Goal: Browse casually: Explore the website without a specific task or goal

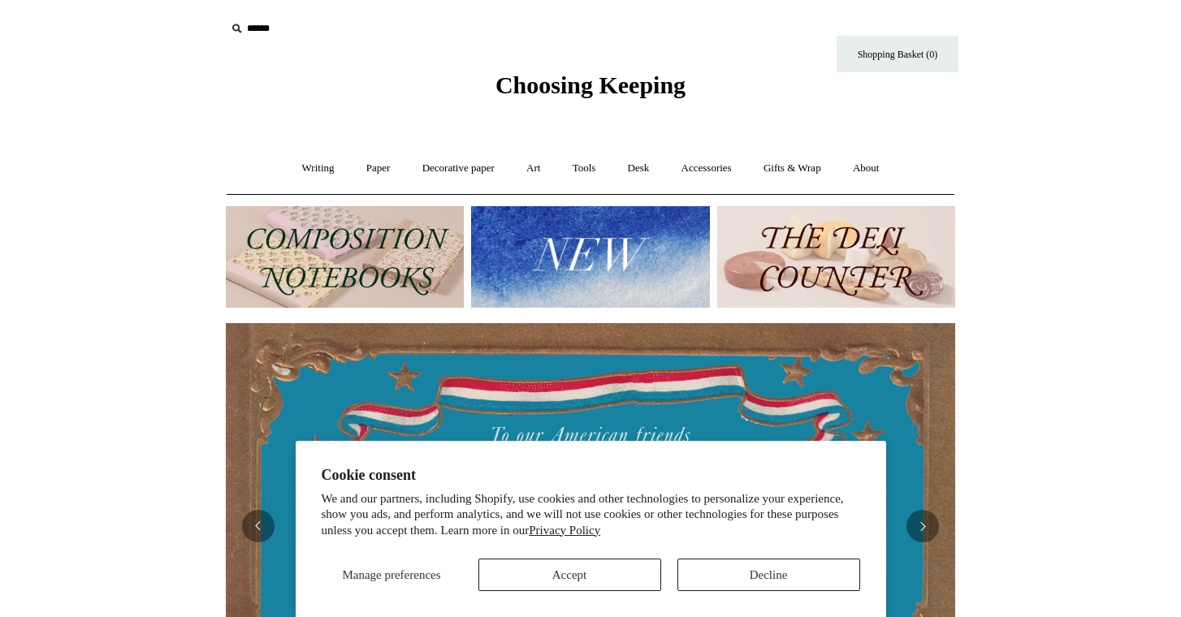
click at [721, 571] on button "Decline" at bounding box center [768, 575] width 183 height 32
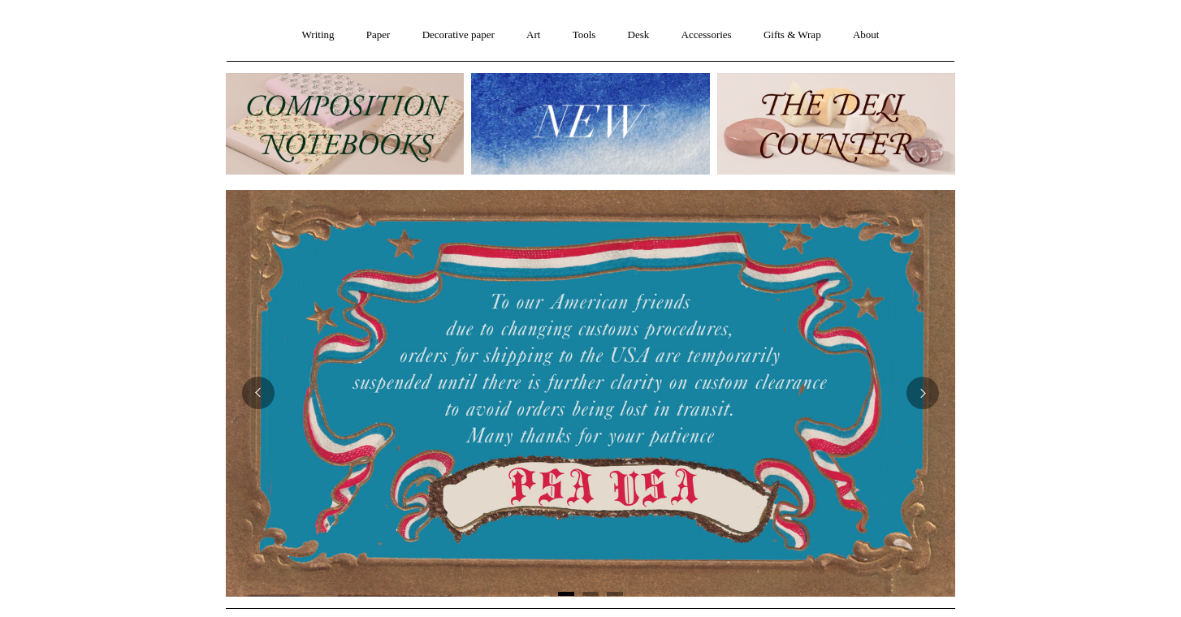
scroll to position [120, 0]
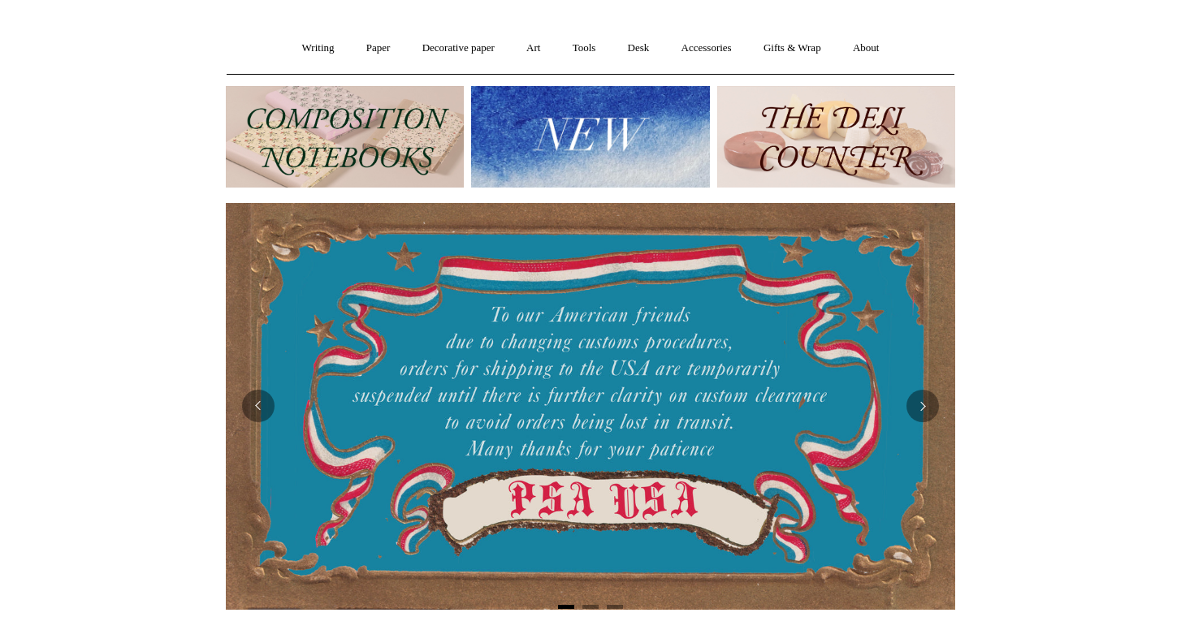
click at [586, 167] on img at bounding box center [590, 137] width 238 height 102
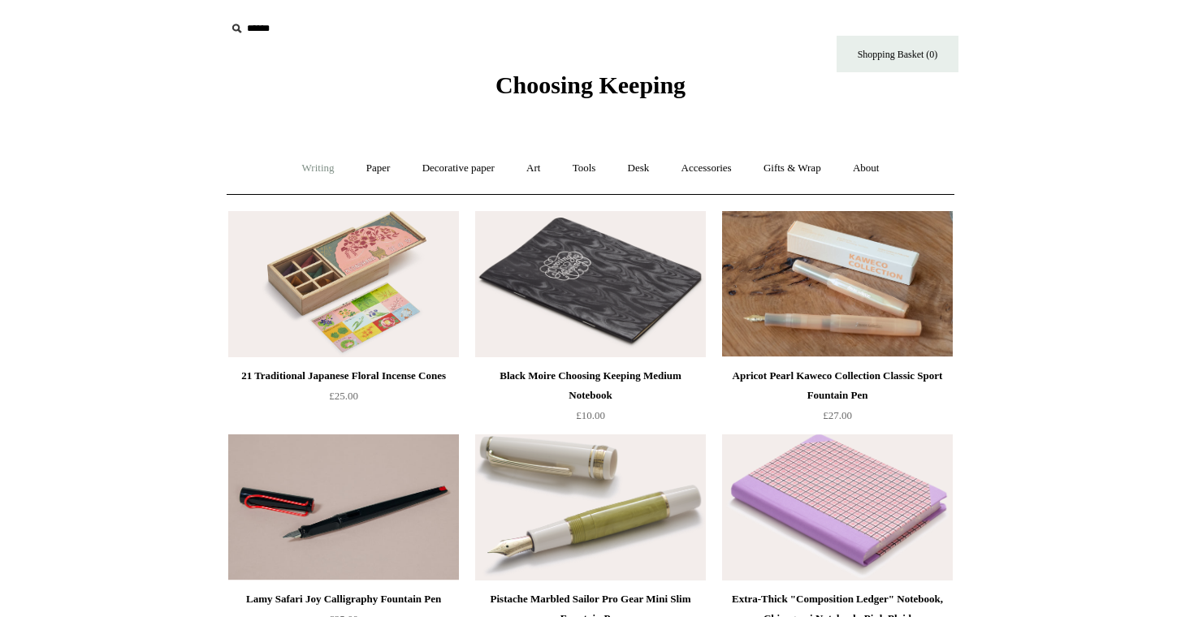
click at [309, 167] on link "Writing +" at bounding box center [319, 168] width 62 height 43
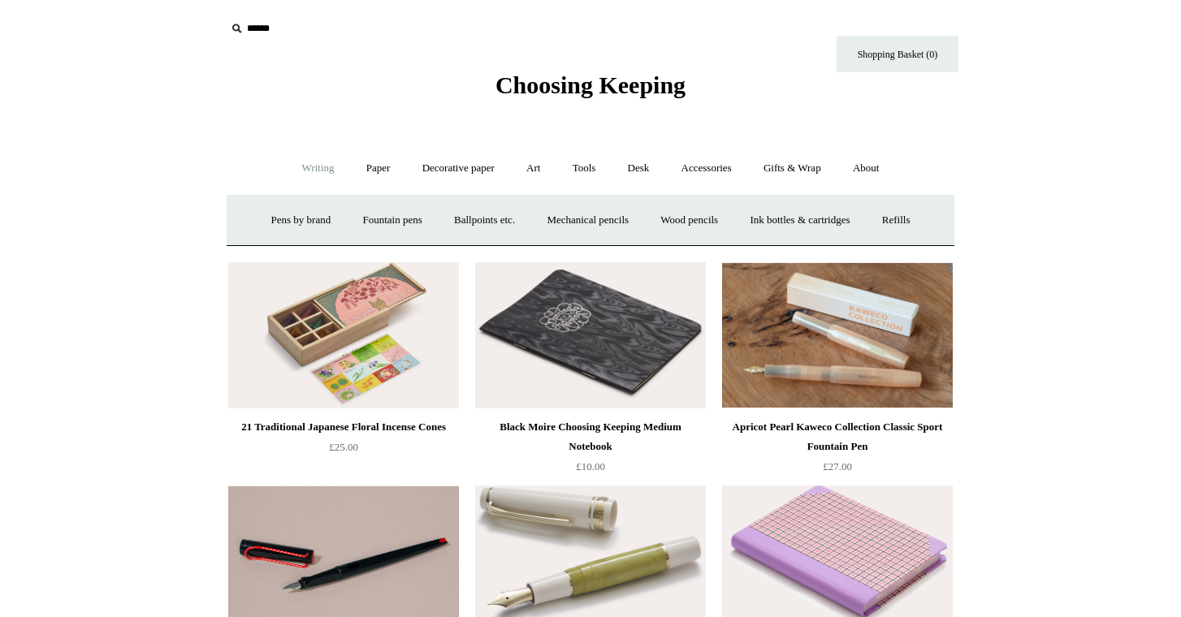
click at [301, 161] on link "Writing -" at bounding box center [319, 168] width 62 height 43
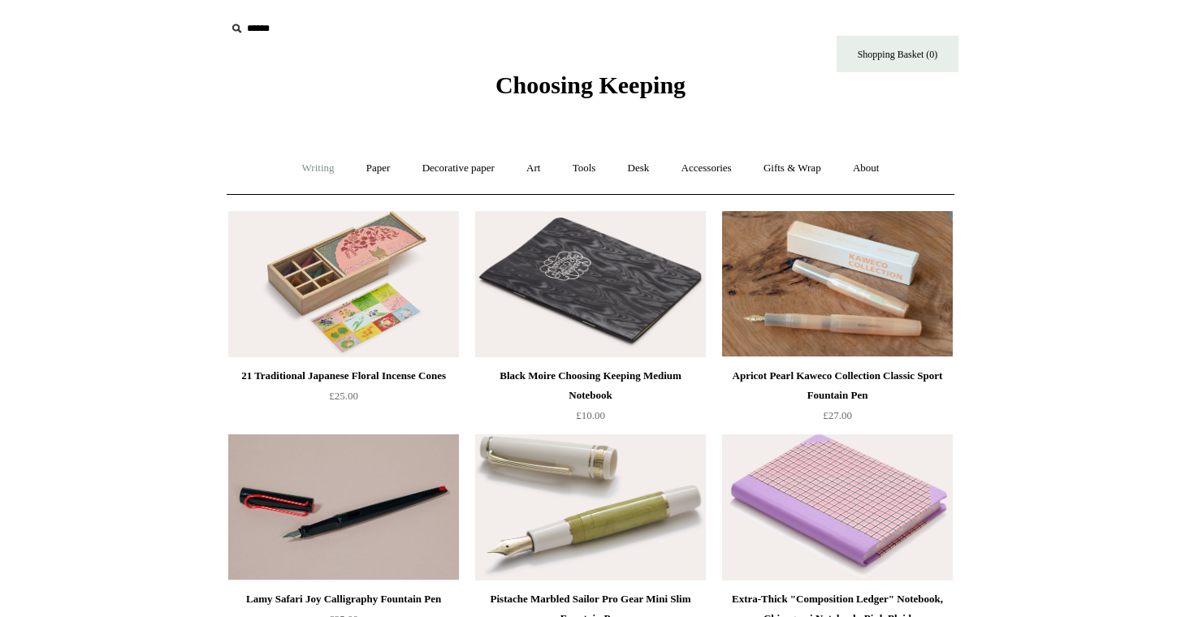
click at [301, 161] on link "Writing +" at bounding box center [319, 168] width 62 height 43
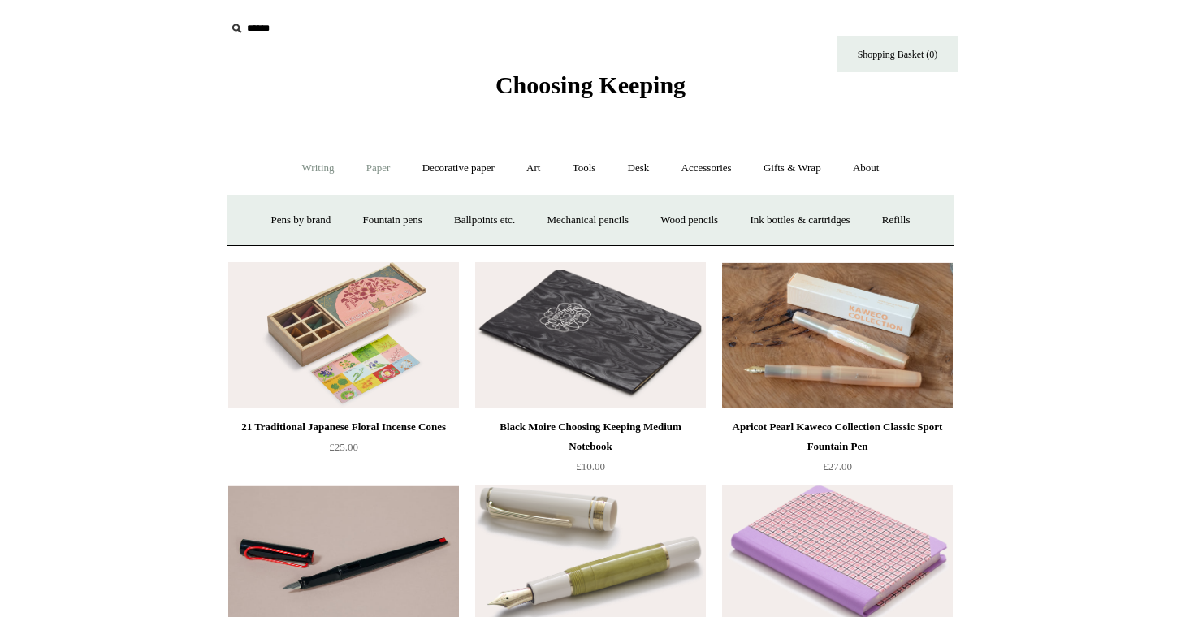
click at [369, 164] on link "Paper +" at bounding box center [379, 168] width 54 height 43
click at [429, 219] on link "📆 Dated Diaries 📆" at bounding box center [463, 220] width 119 height 43
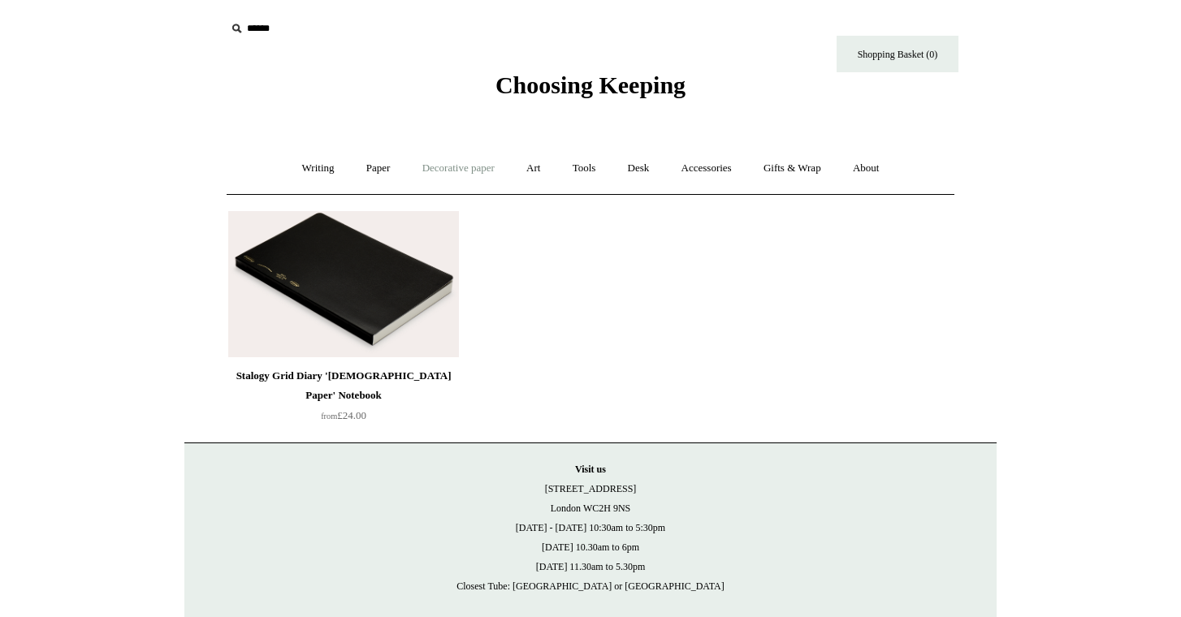
click at [481, 165] on link "Decorative paper +" at bounding box center [459, 168] width 102 height 43
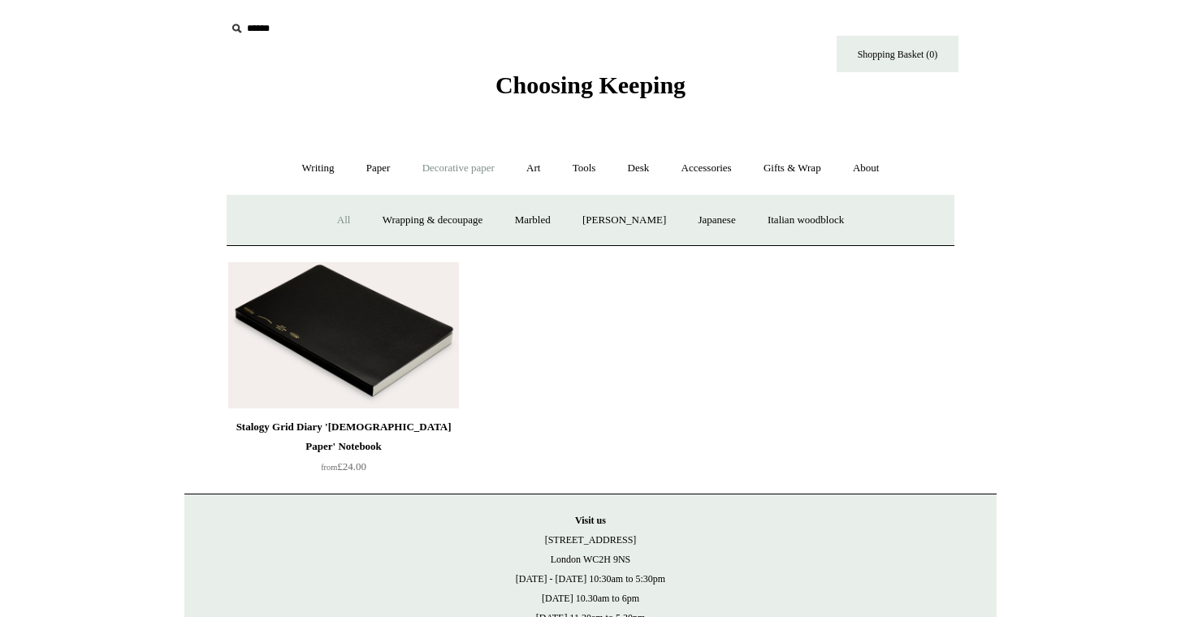
click at [332, 218] on link "All" at bounding box center [343, 220] width 43 height 43
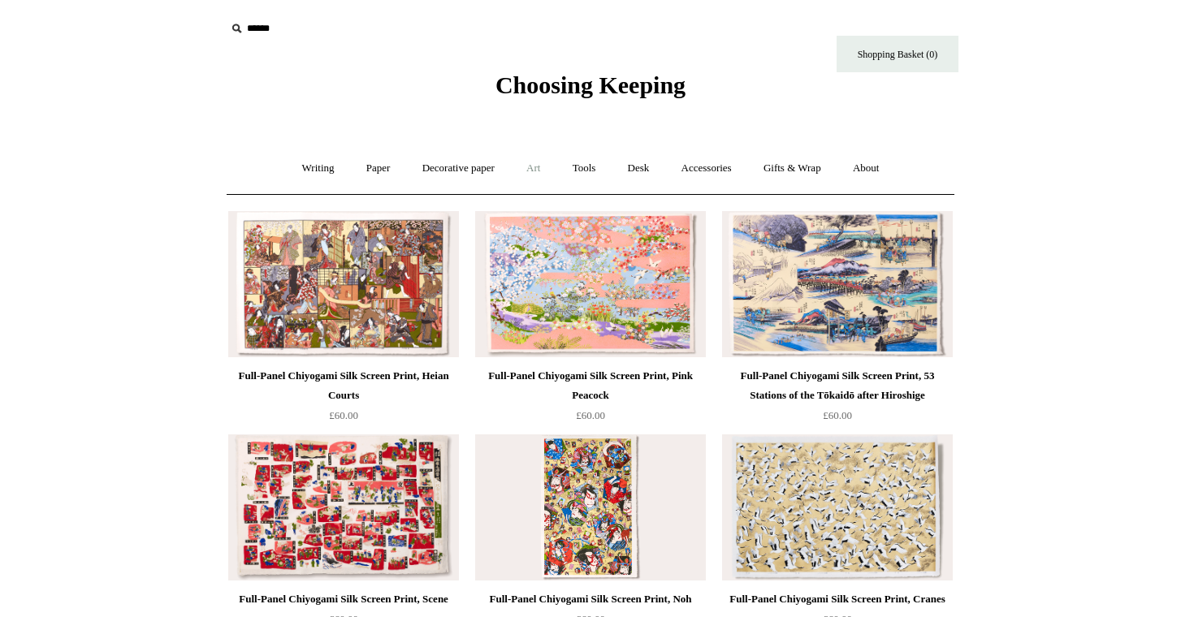
click at [542, 167] on link "Art +" at bounding box center [533, 168] width 43 height 43
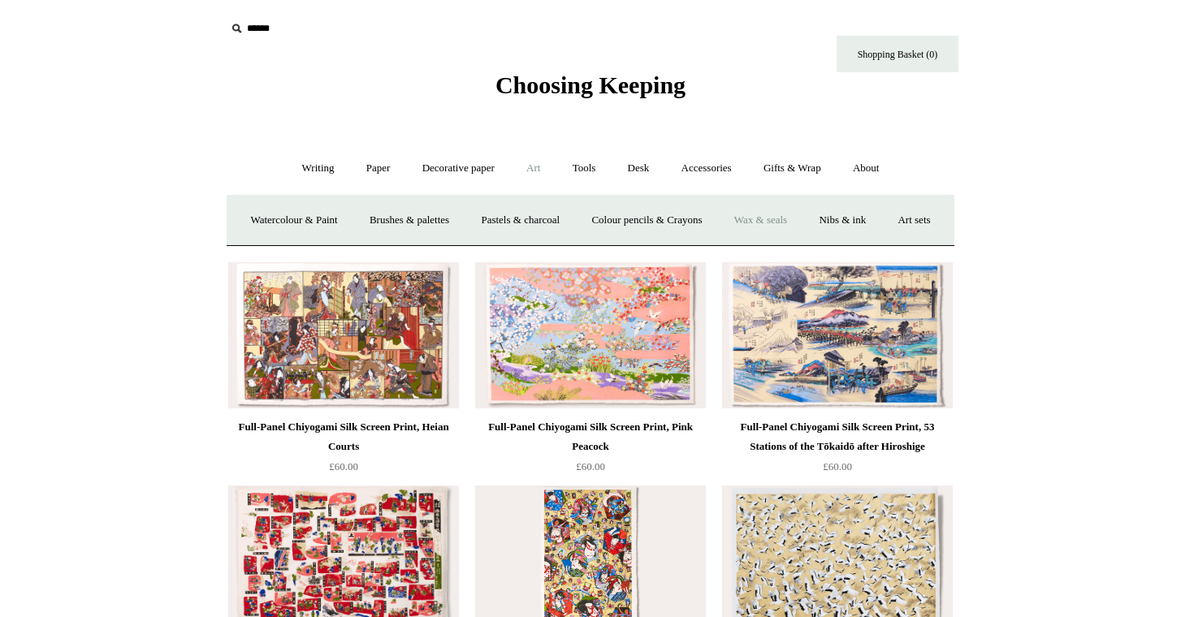
click at [791, 222] on link "Wax & seals" at bounding box center [761, 220] width 82 height 43
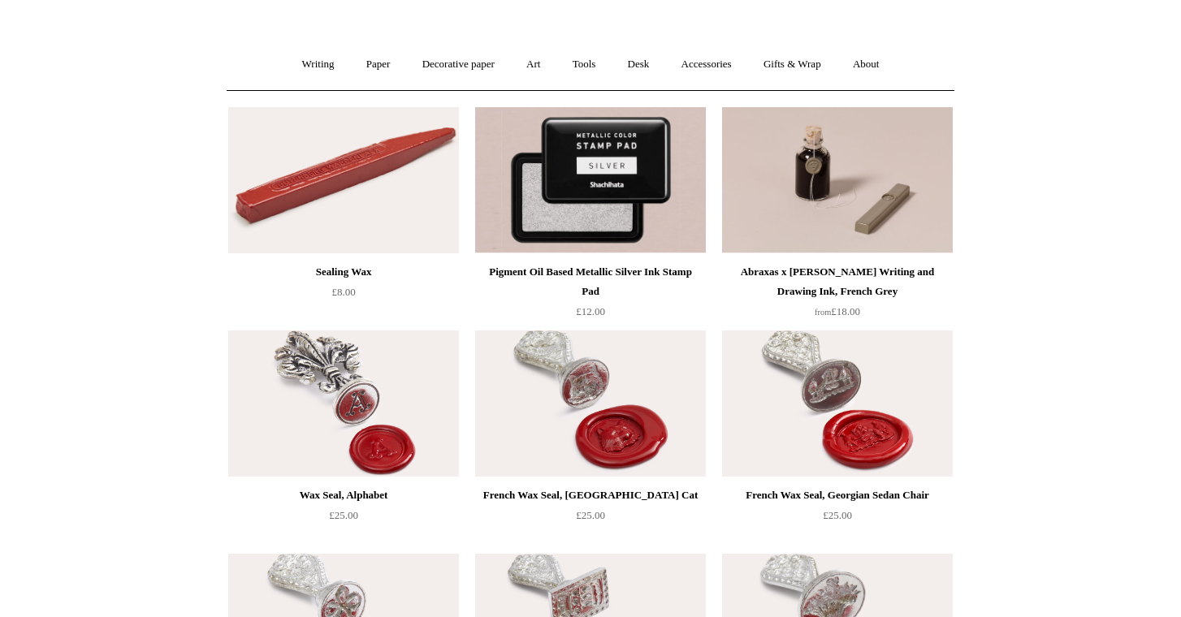
scroll to position [102, 0]
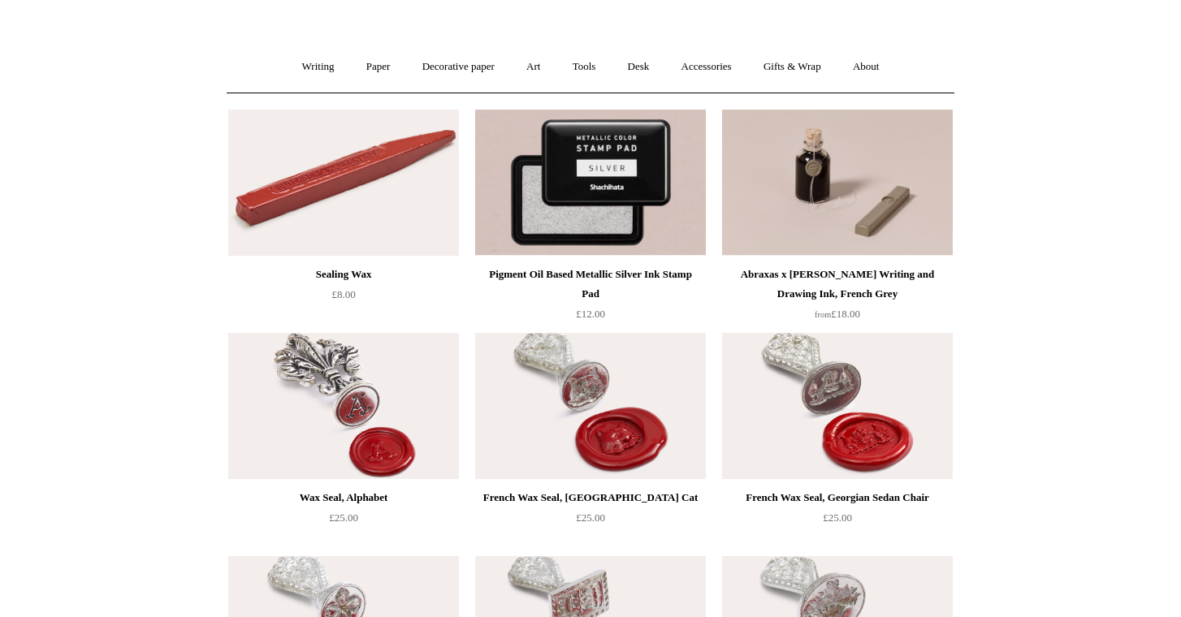
click at [559, 405] on img at bounding box center [590, 406] width 231 height 146
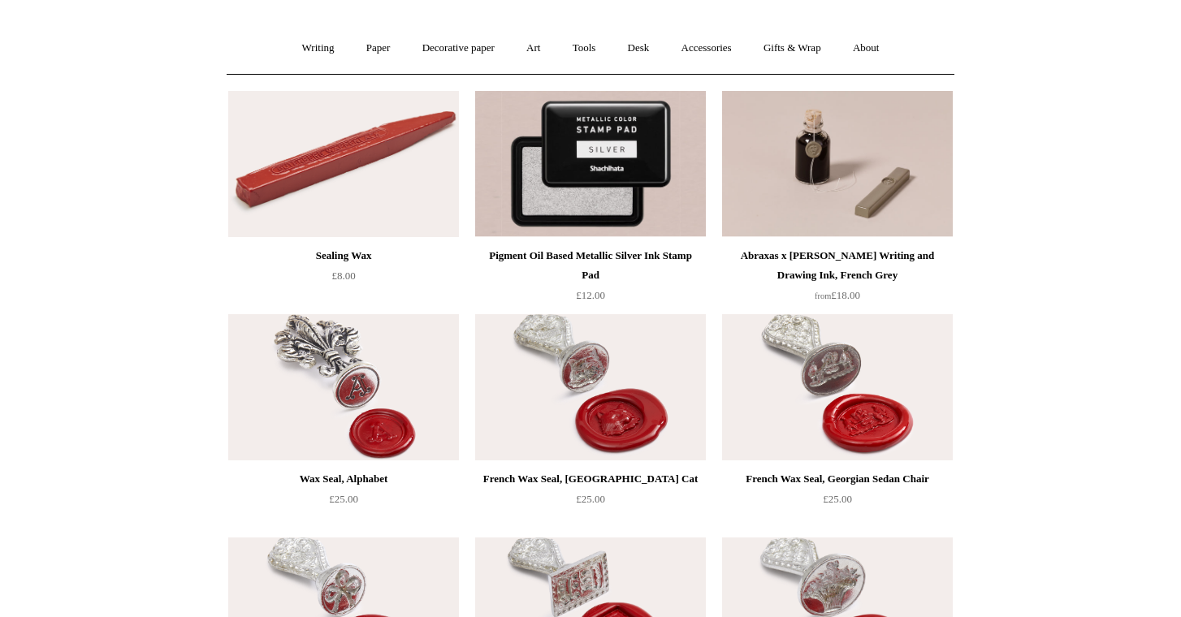
scroll to position [121, 0]
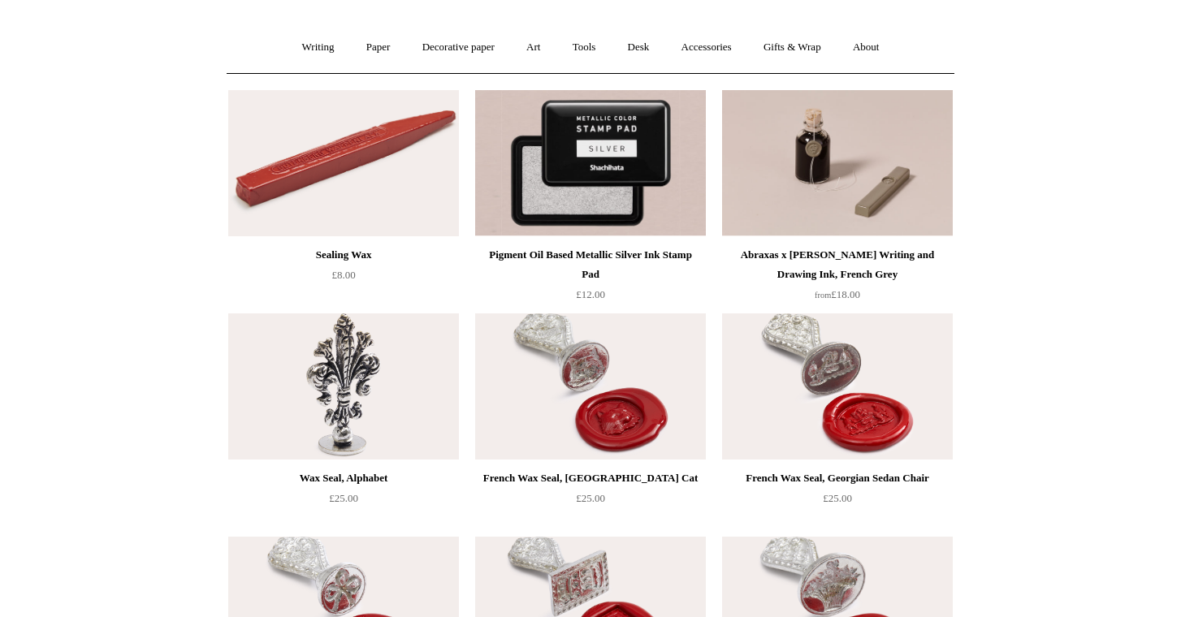
click at [331, 360] on img at bounding box center [343, 387] width 231 height 146
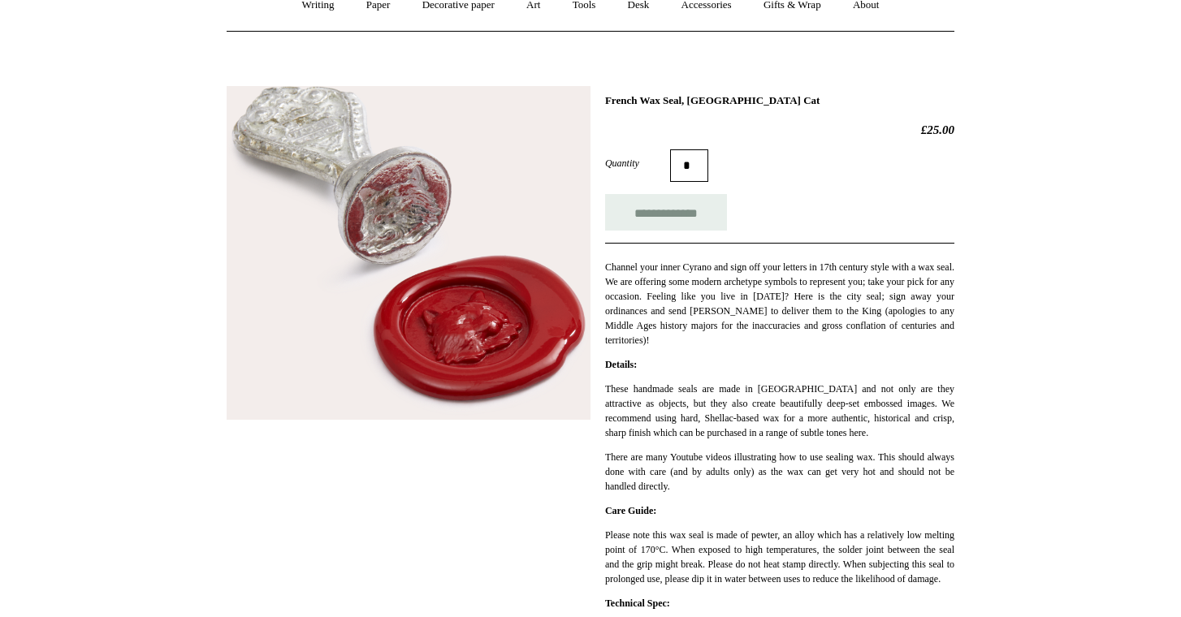
scroll to position [162, 0]
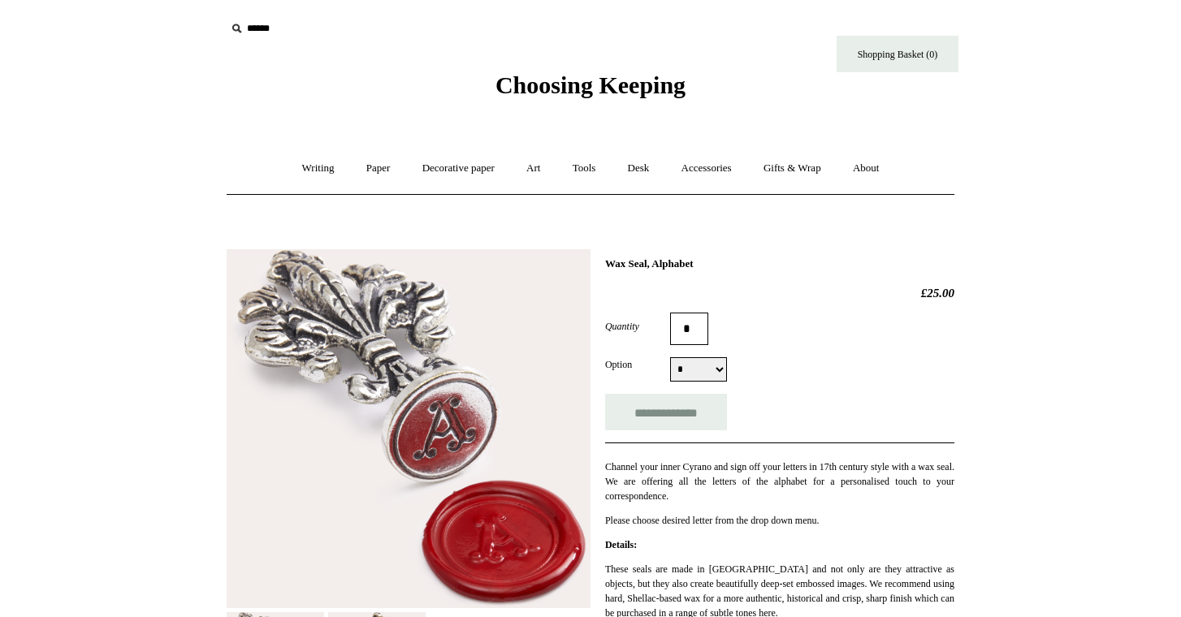
scroll to position [164, 0]
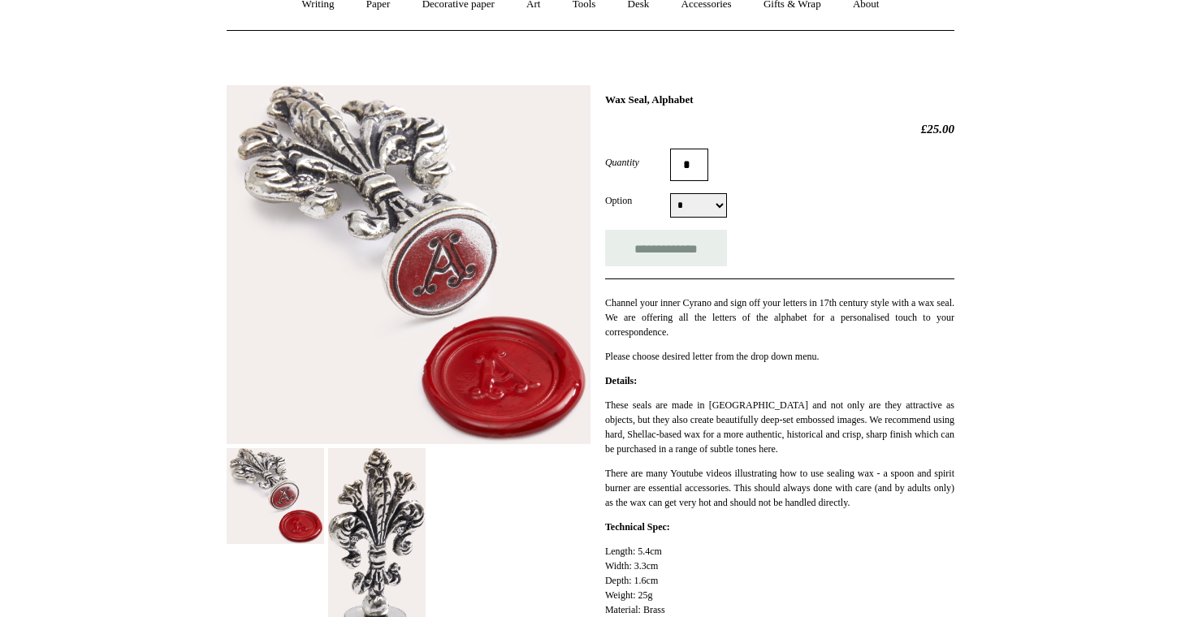
select select "*"
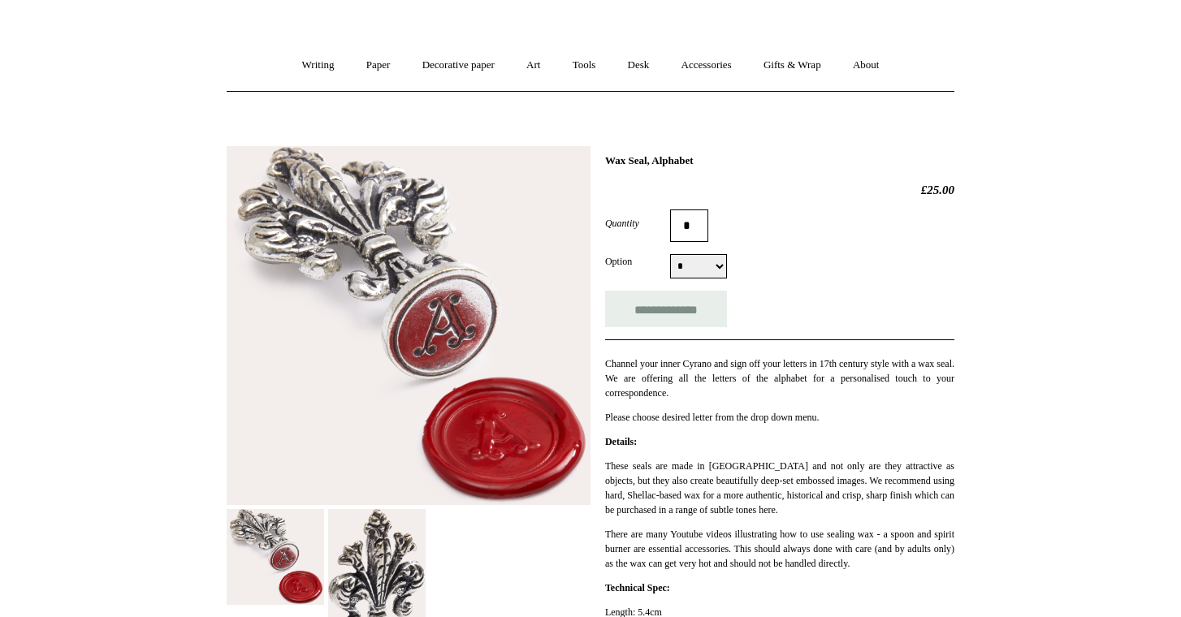
scroll to position [103, 0]
click at [627, 317] on input "**********" at bounding box center [666, 309] width 122 height 37
click at [534, 67] on link "Art +" at bounding box center [533, 65] width 43 height 43
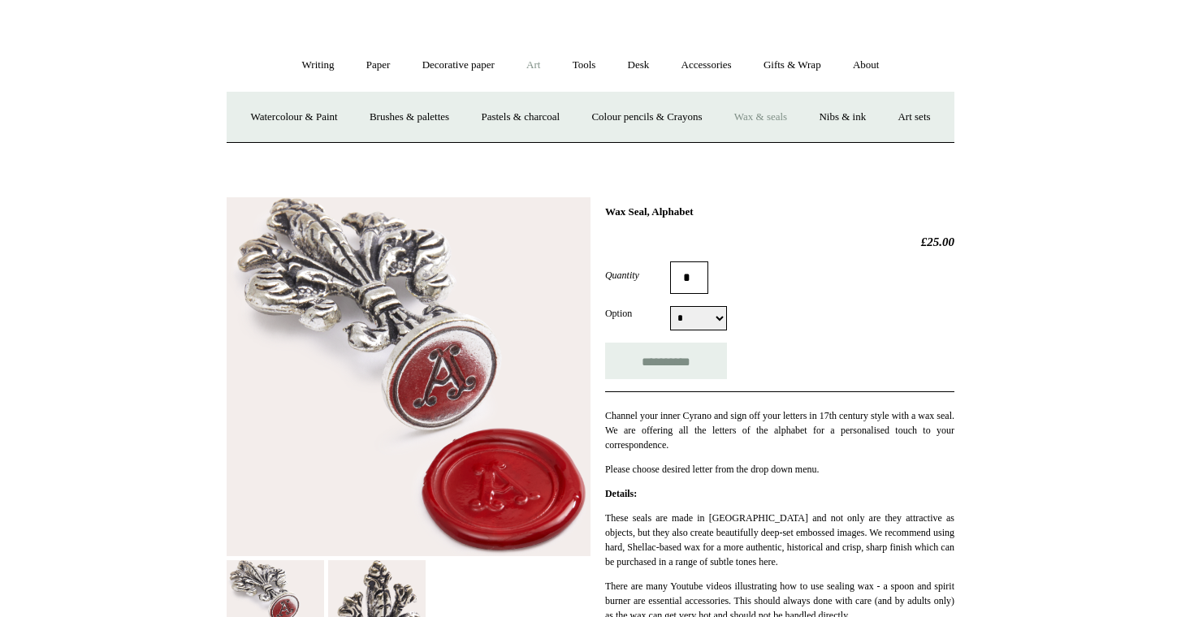
type input "**********"
click at [674, 112] on link "Colour pencils & Crayons" at bounding box center [647, 117] width 140 height 43
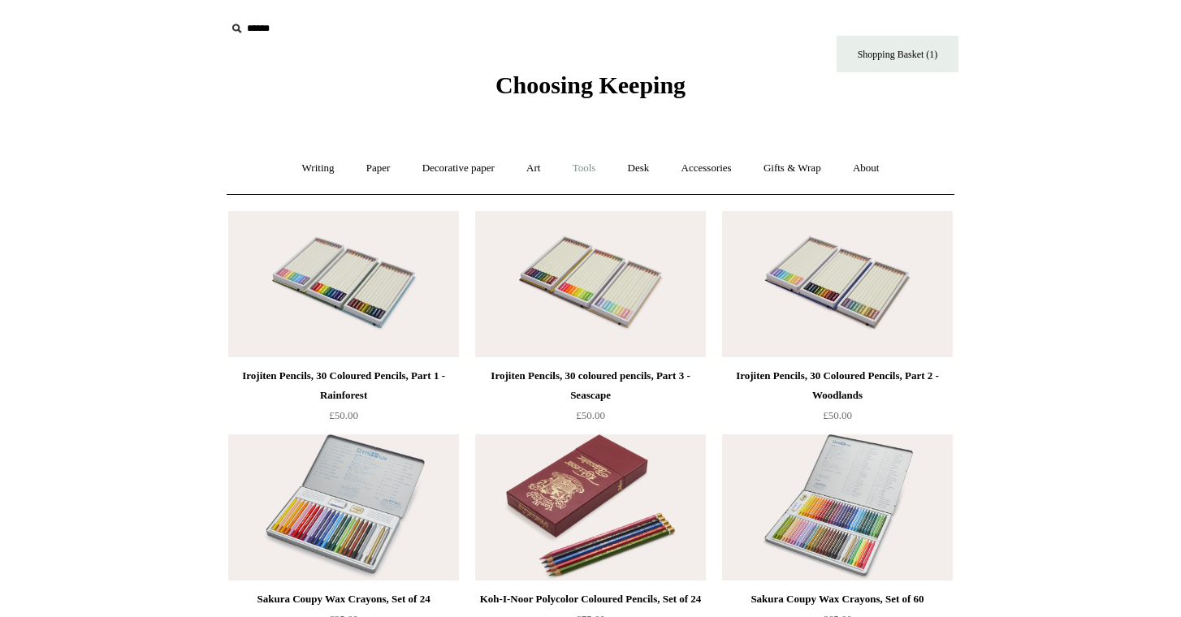
click at [591, 171] on link "Tools +" at bounding box center [584, 168] width 53 height 43
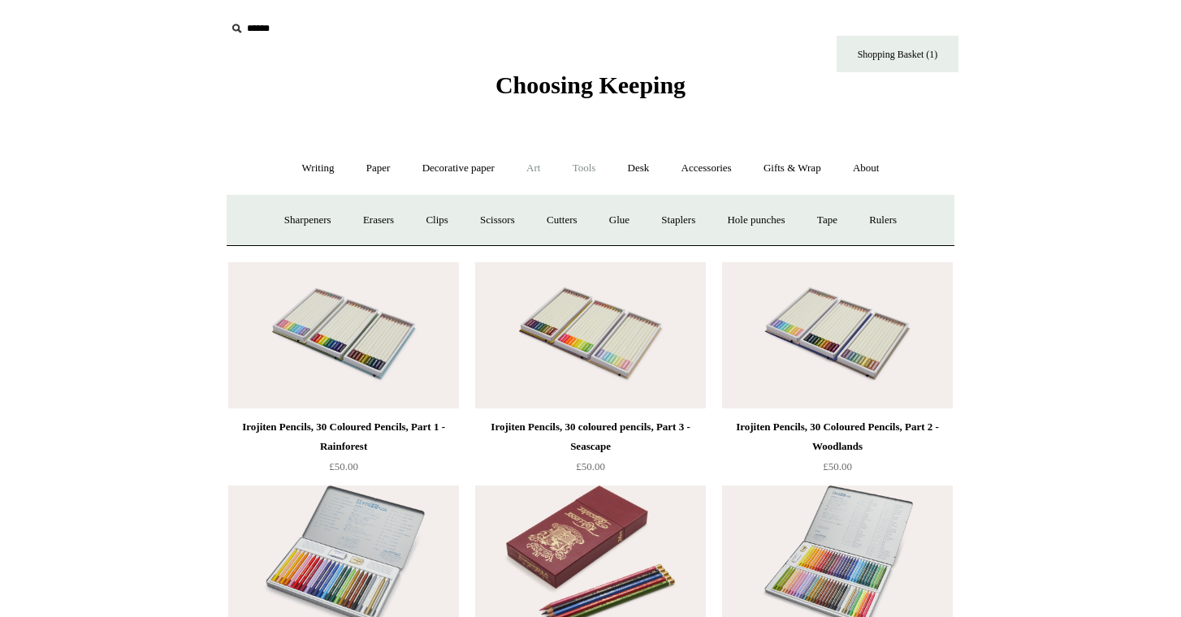
click at [539, 168] on link "Art +" at bounding box center [533, 168] width 43 height 43
click at [544, 219] on link "Pastels & charcoal" at bounding box center [520, 220] width 108 height 43
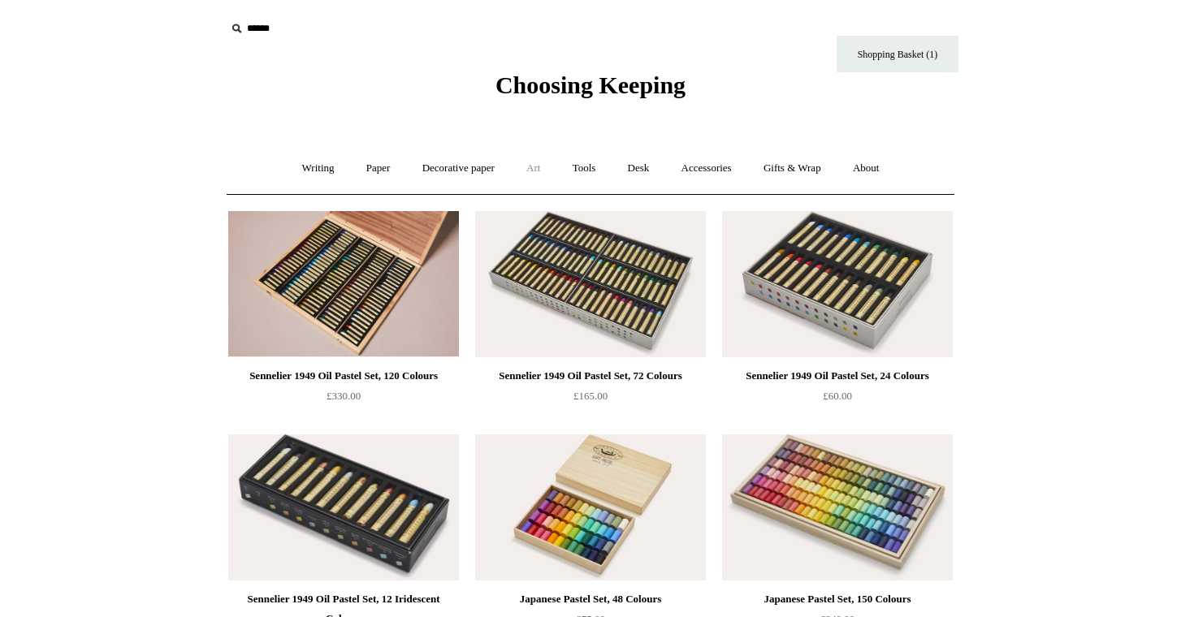
click at [540, 167] on link "Art +" at bounding box center [533, 168] width 43 height 43
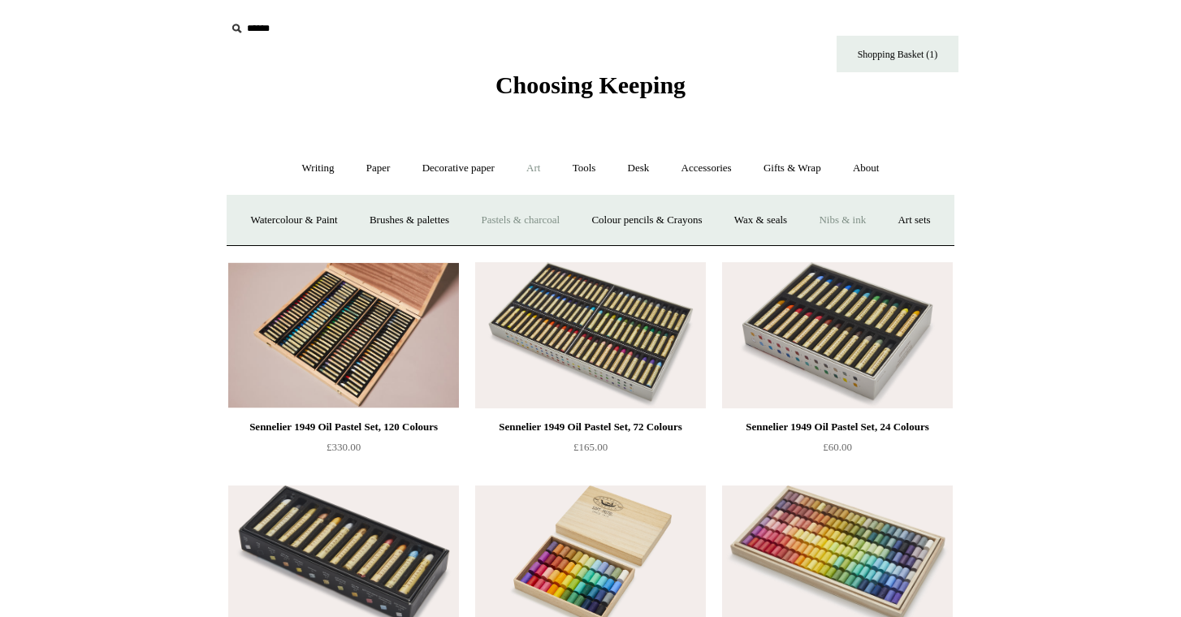
click at [881, 218] on link "Nibs & ink" at bounding box center [842, 220] width 76 height 43
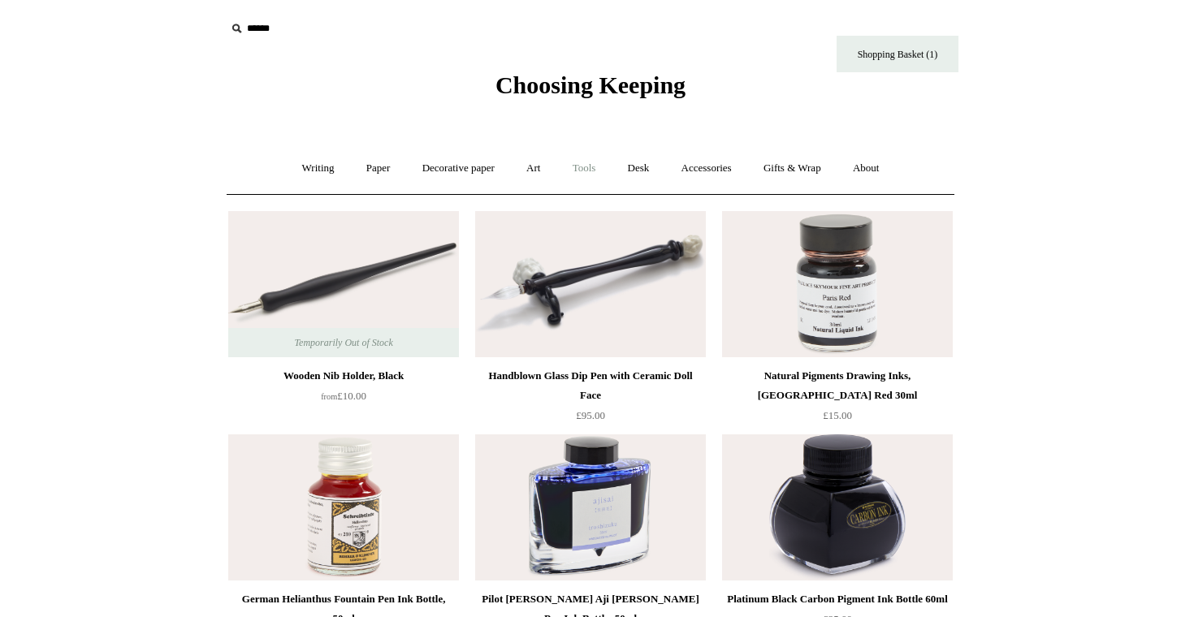
click at [594, 171] on link "Tools +" at bounding box center [584, 168] width 53 height 43
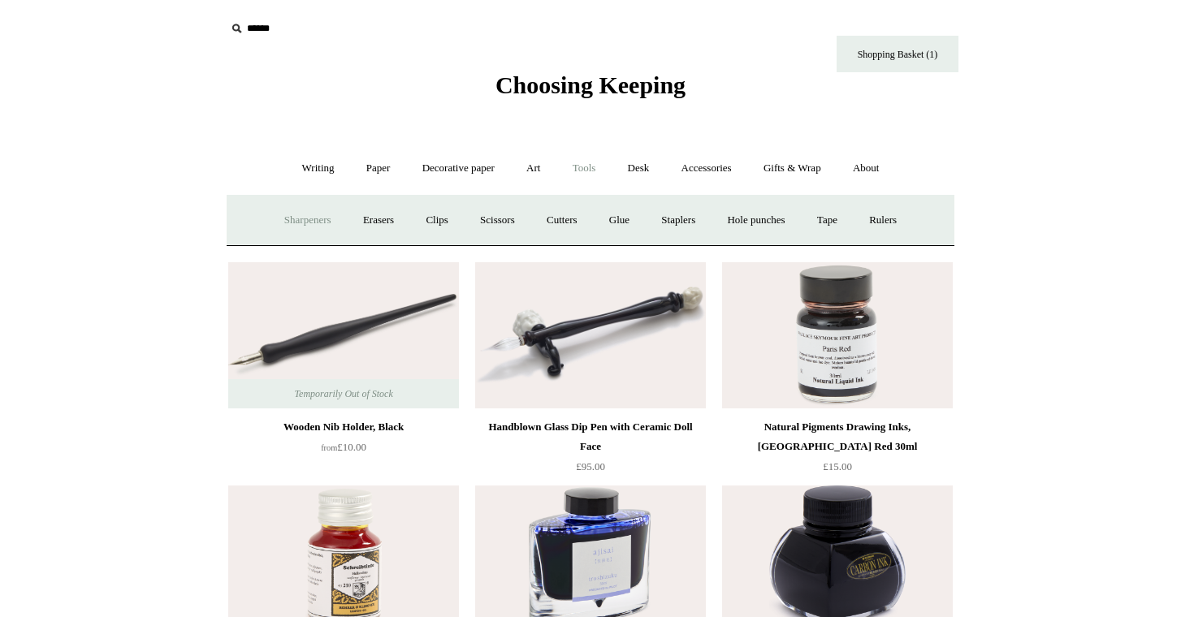
click at [297, 220] on link "Sharpeners" at bounding box center [308, 220] width 76 height 43
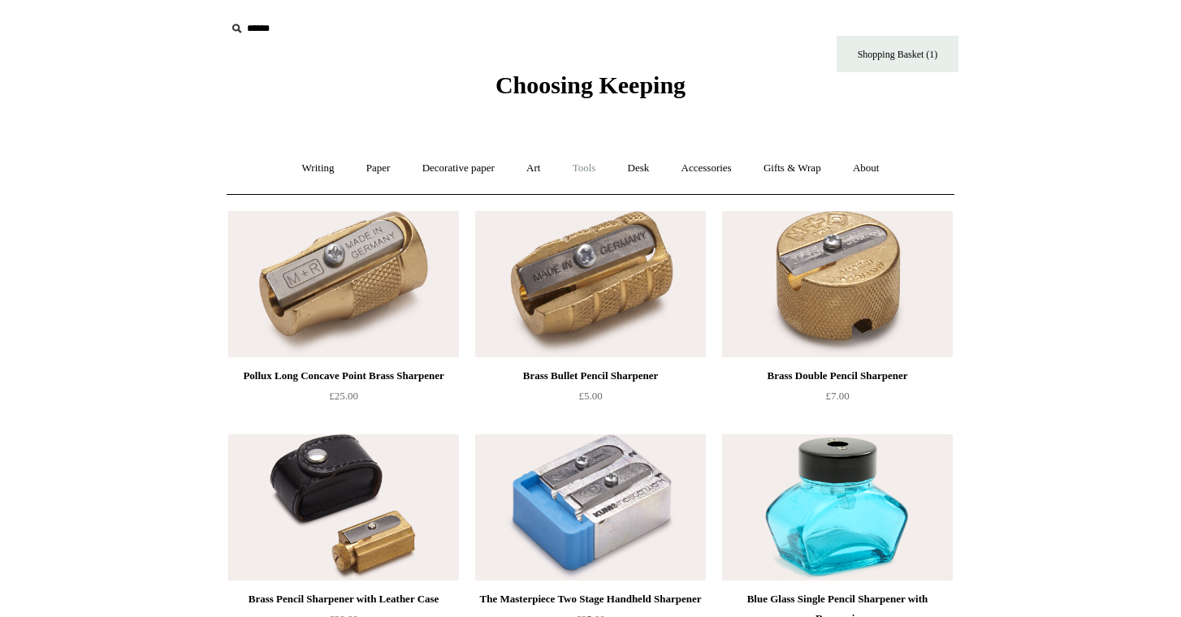
click at [586, 169] on link "Tools +" at bounding box center [584, 168] width 53 height 43
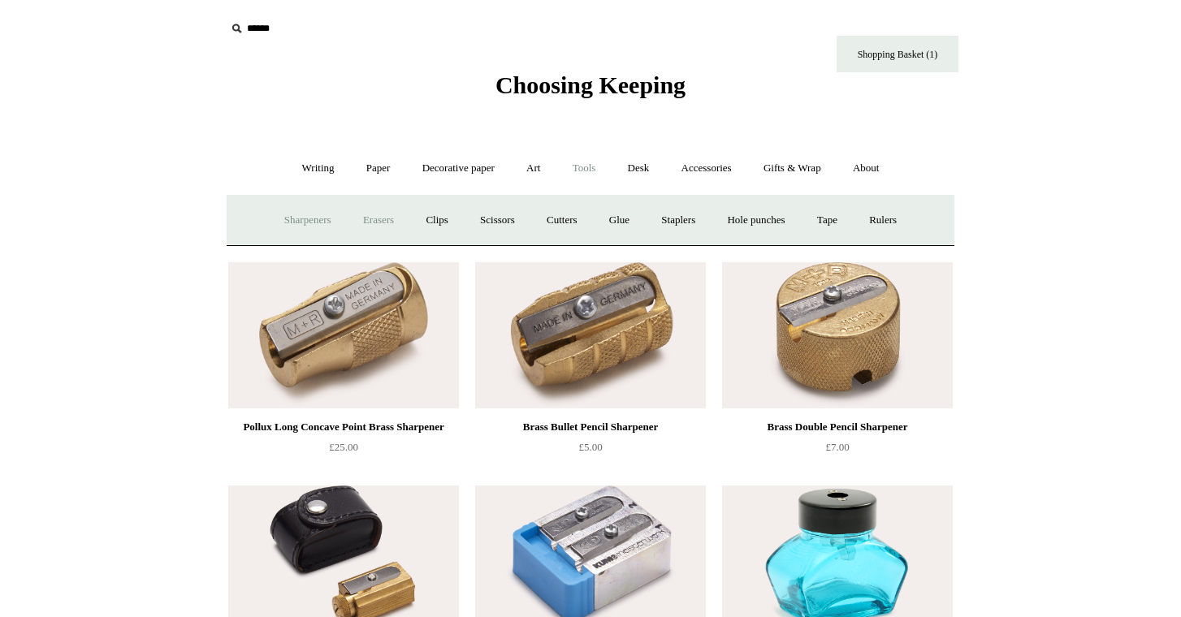
click at [382, 219] on link "Erasers" at bounding box center [378, 220] width 60 height 43
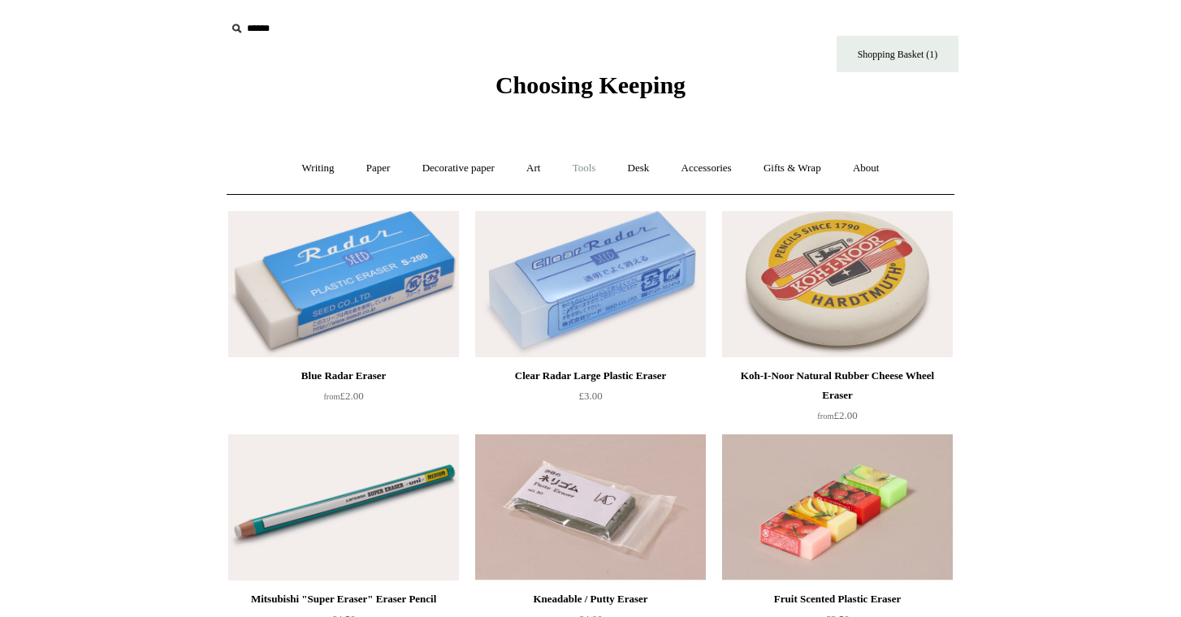
click at [582, 165] on link "Tools +" at bounding box center [584, 168] width 53 height 43
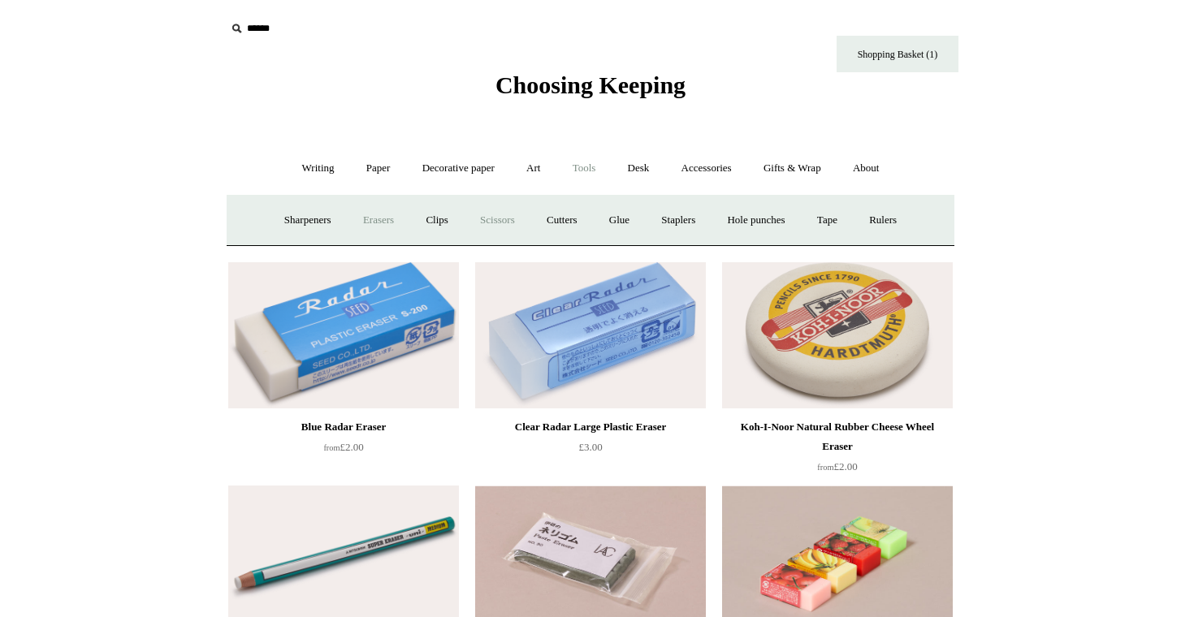
click at [483, 222] on link "Scissors" at bounding box center [497, 220] width 64 height 43
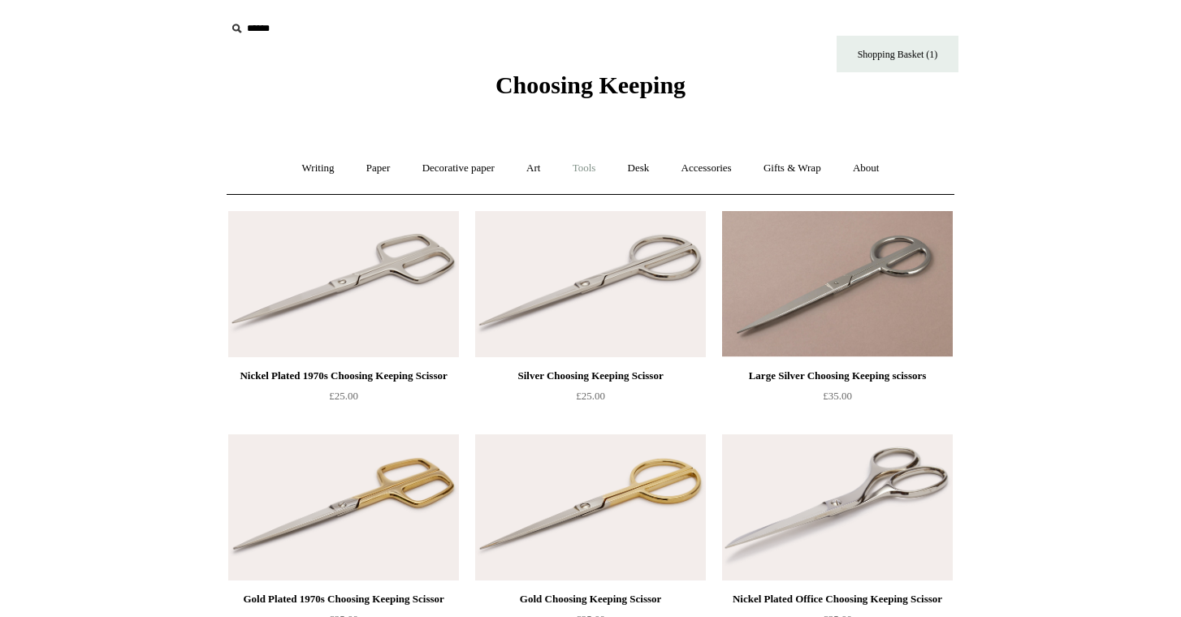
click at [590, 169] on link "Tools +" at bounding box center [584, 168] width 53 height 43
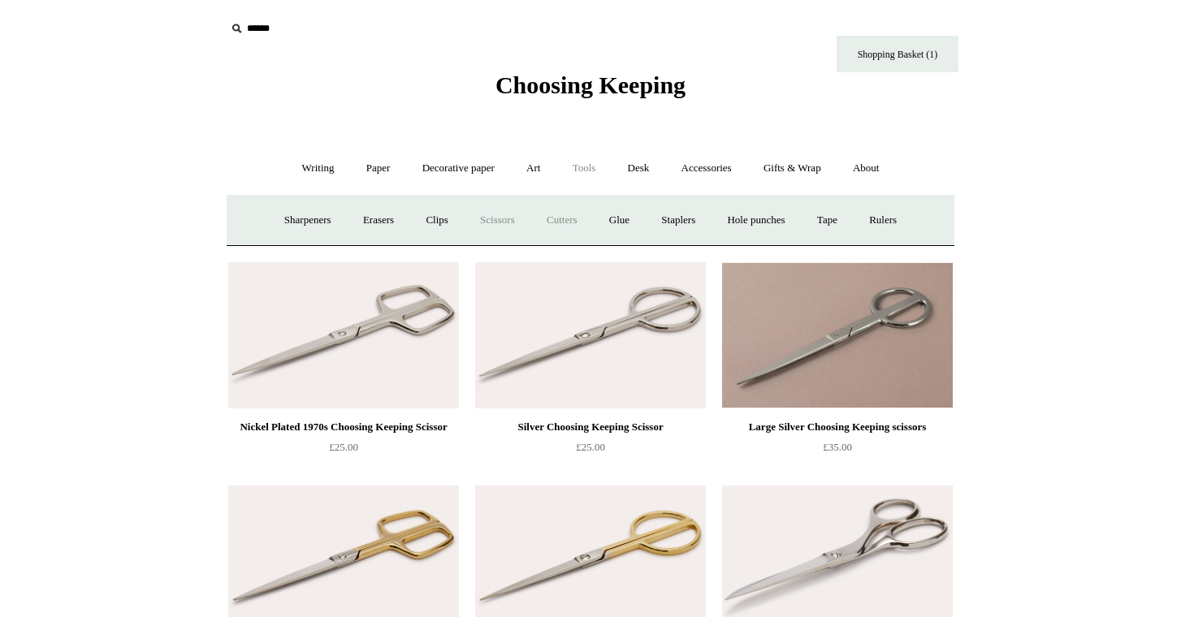
click at [546, 219] on link "Cutters" at bounding box center [562, 220] width 60 height 43
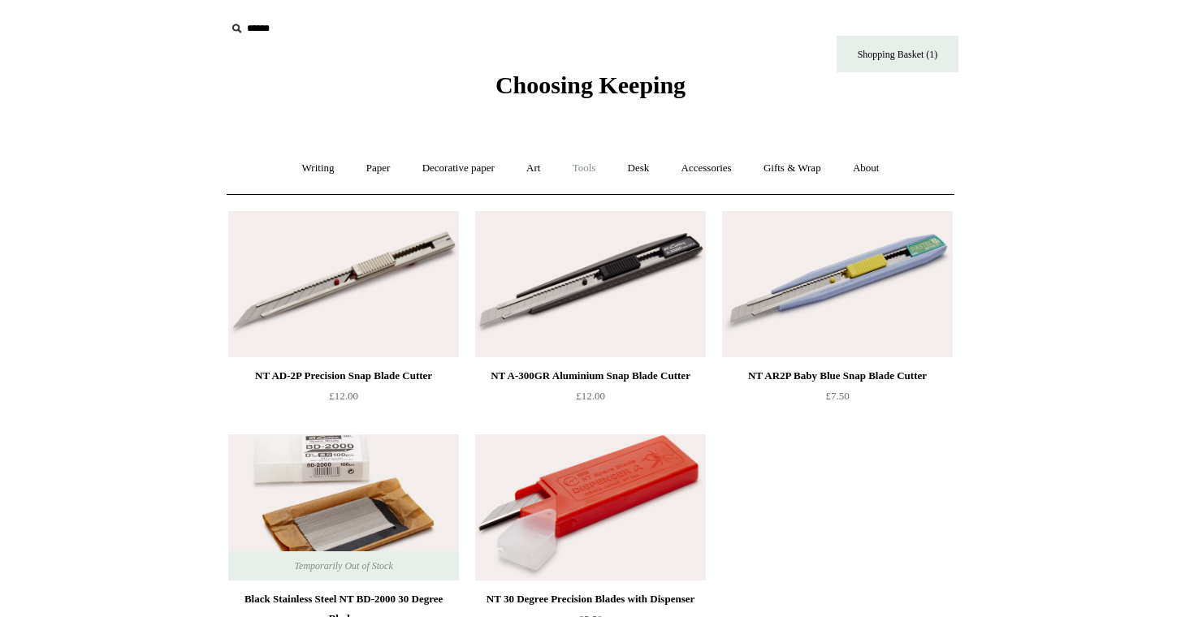
click at [587, 164] on link "Tools +" at bounding box center [584, 168] width 53 height 43
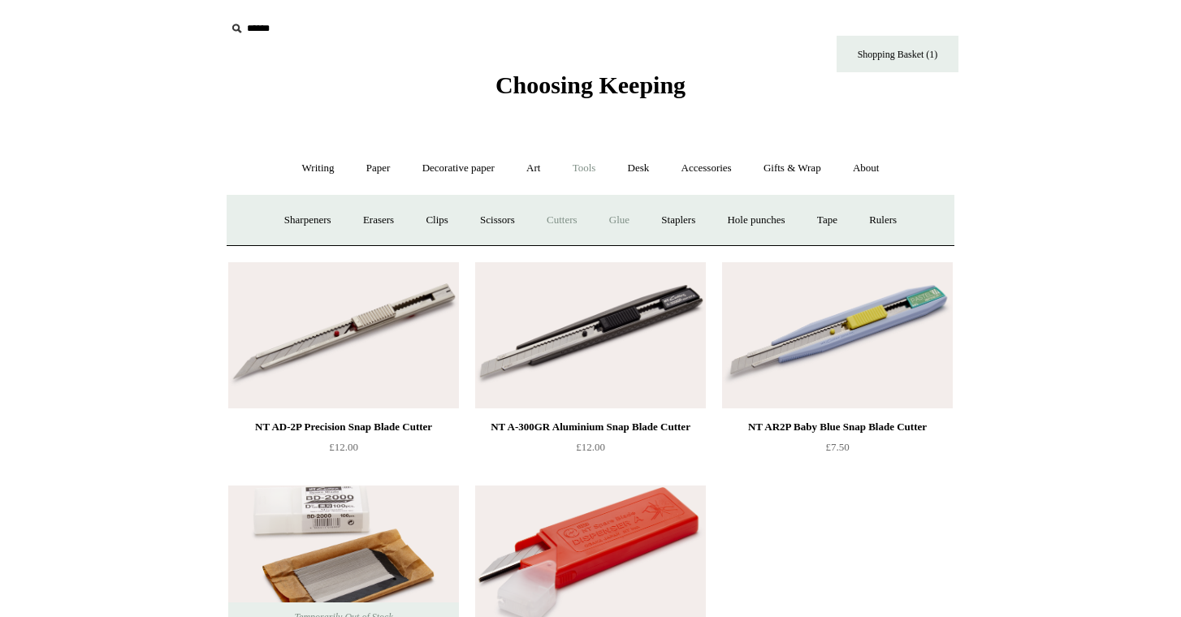
click at [630, 219] on link "Glue" at bounding box center [620, 220] width 50 height 43
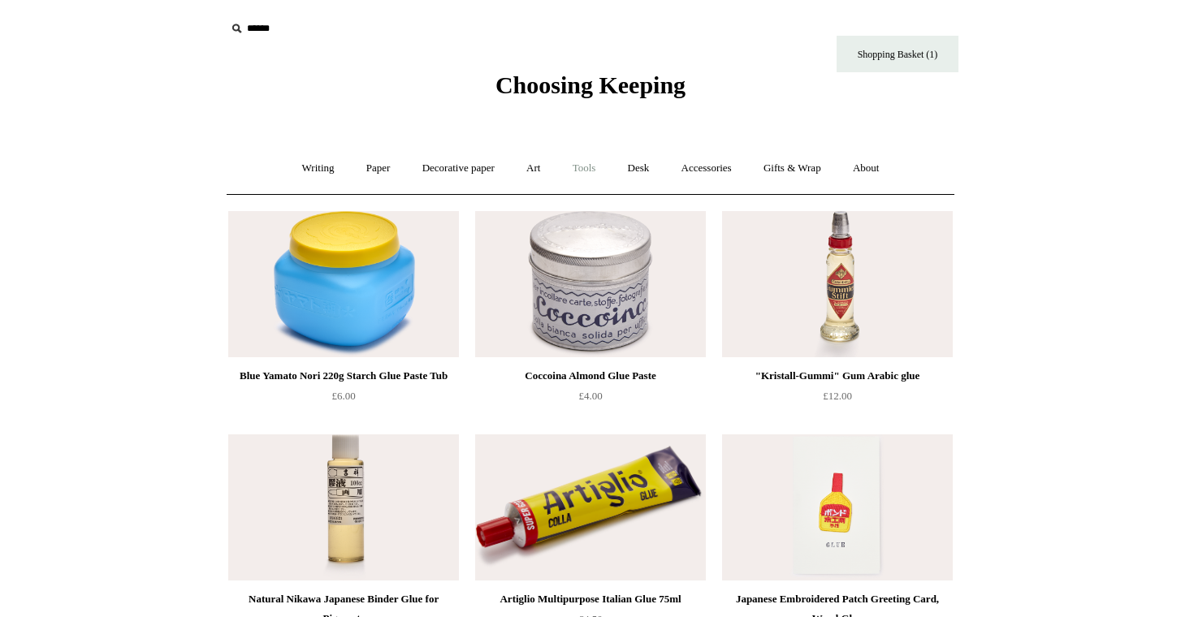
click at [583, 166] on link "Tools +" at bounding box center [584, 168] width 53 height 43
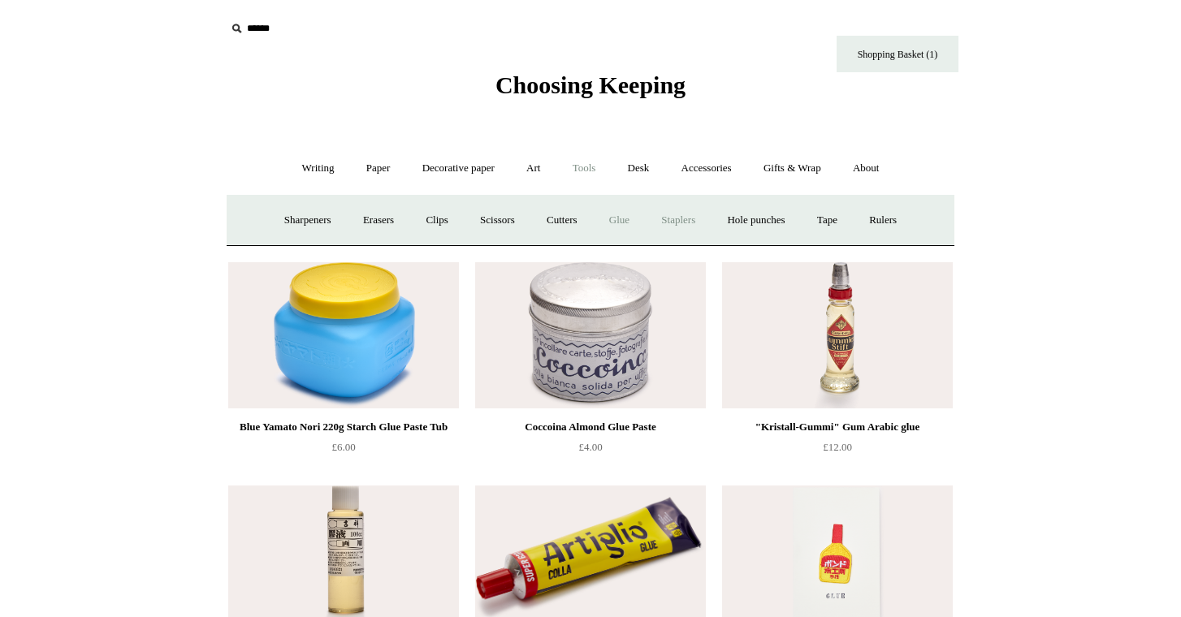
click at [688, 224] on link "Staplers +" at bounding box center [678, 220] width 63 height 43
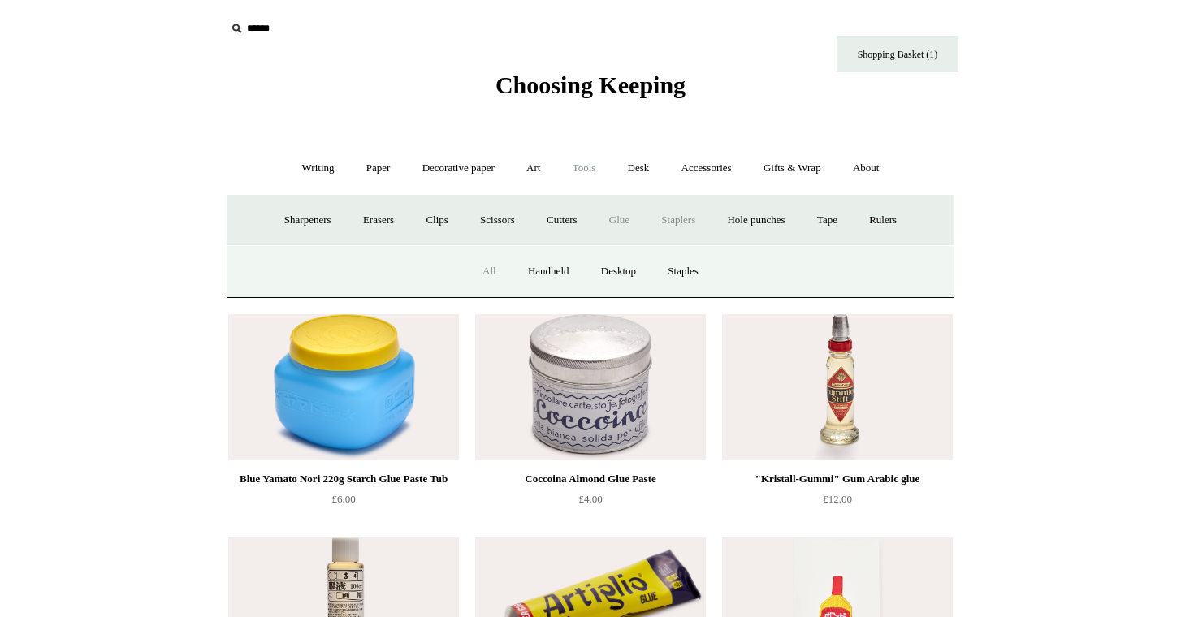
click at [488, 267] on link "All" at bounding box center [489, 271] width 43 height 43
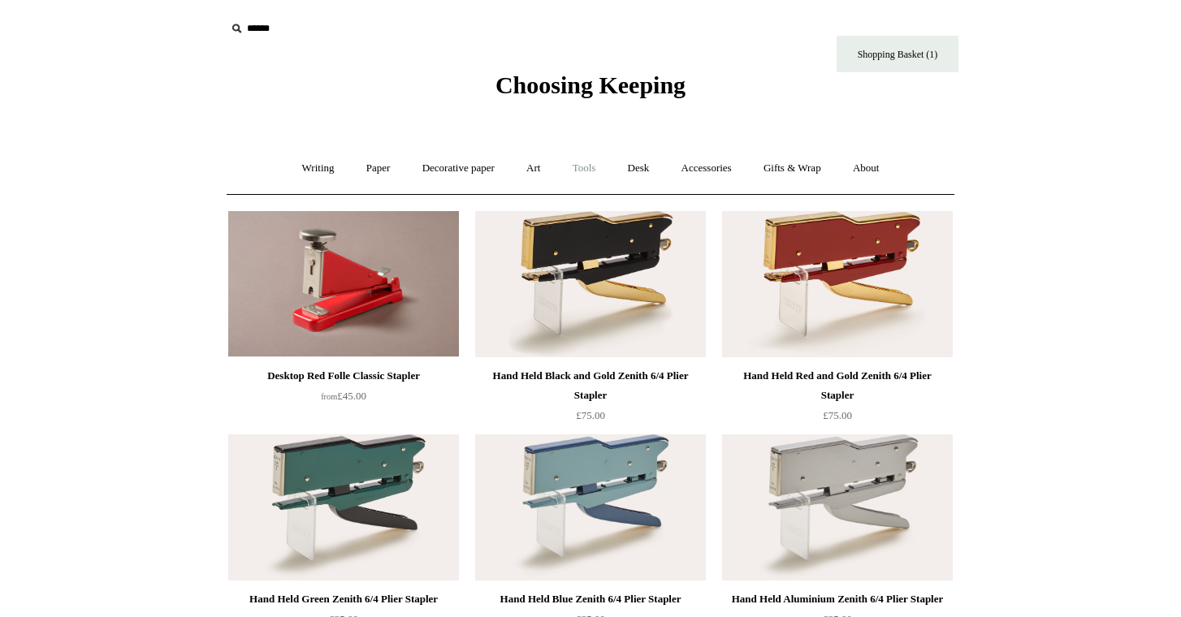
click at [594, 173] on link "Tools +" at bounding box center [584, 168] width 53 height 43
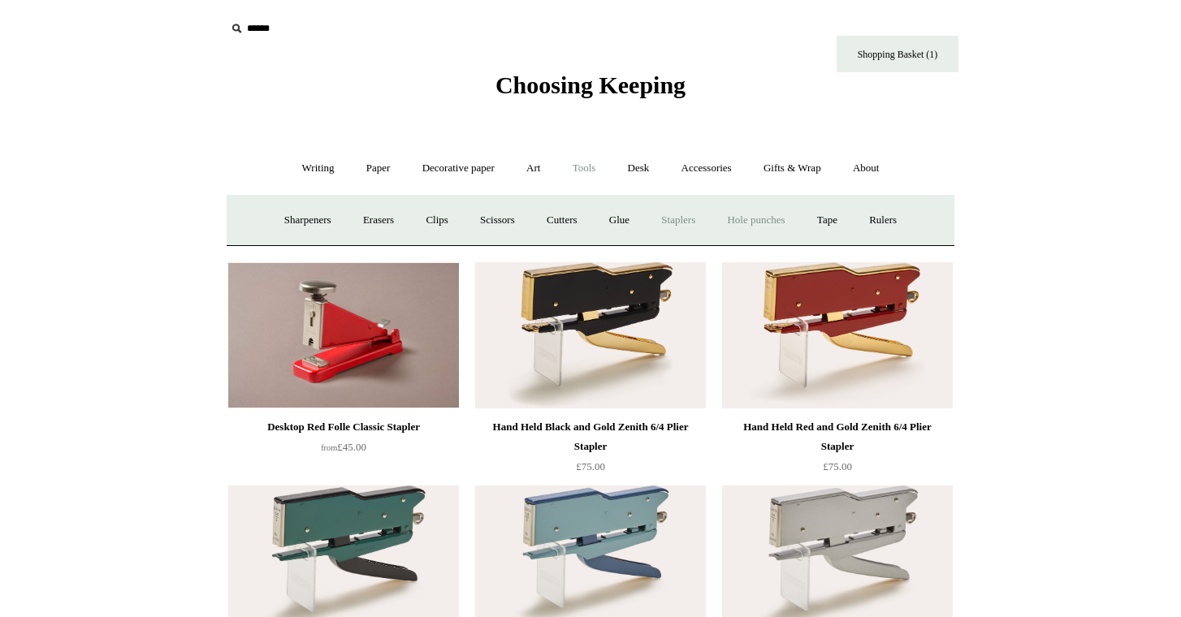
click at [752, 219] on link "Hole punches" at bounding box center [755, 220] width 87 height 43
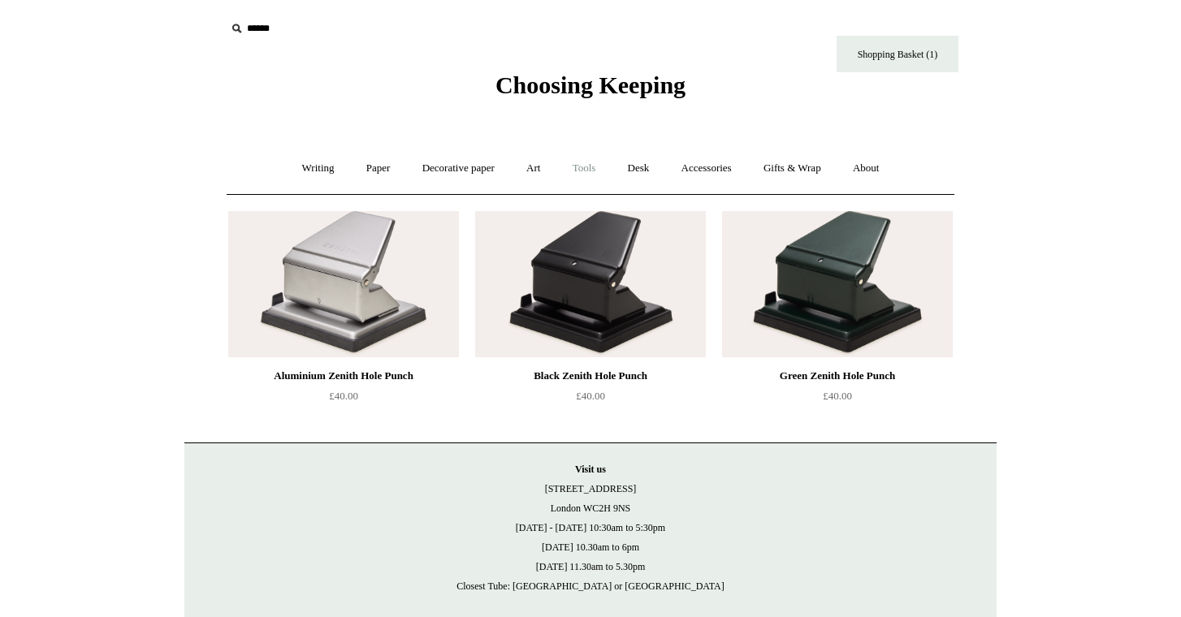
click at [585, 167] on link "Tools +" at bounding box center [584, 168] width 53 height 43
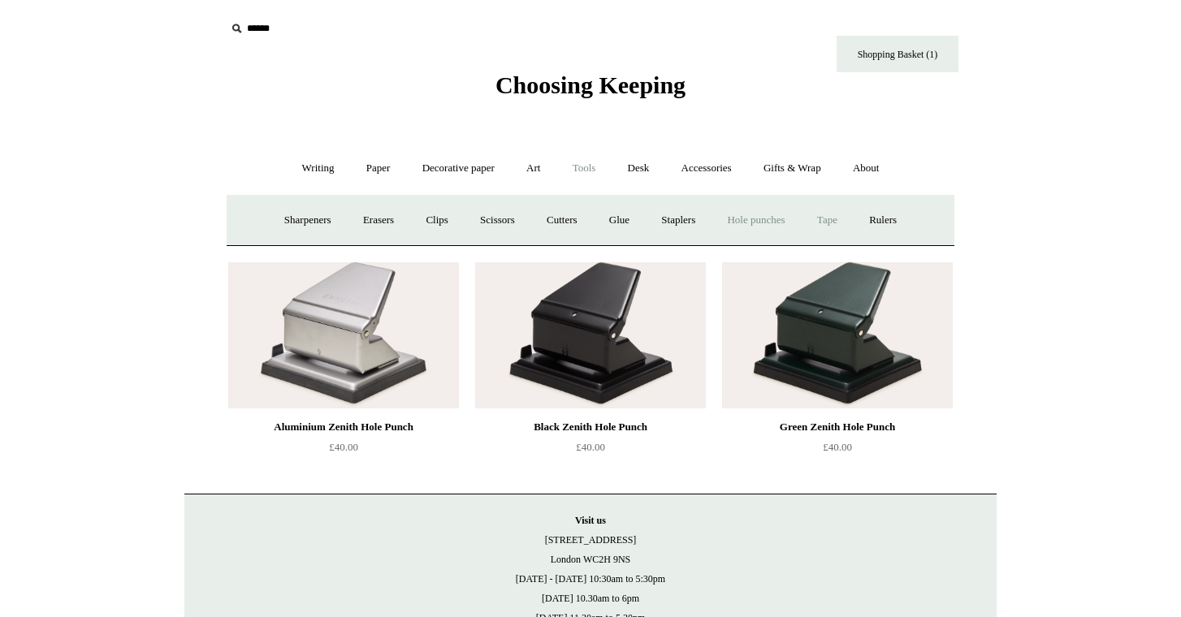
click at [839, 219] on link "Tape +" at bounding box center [828, 220] width 50 height 43
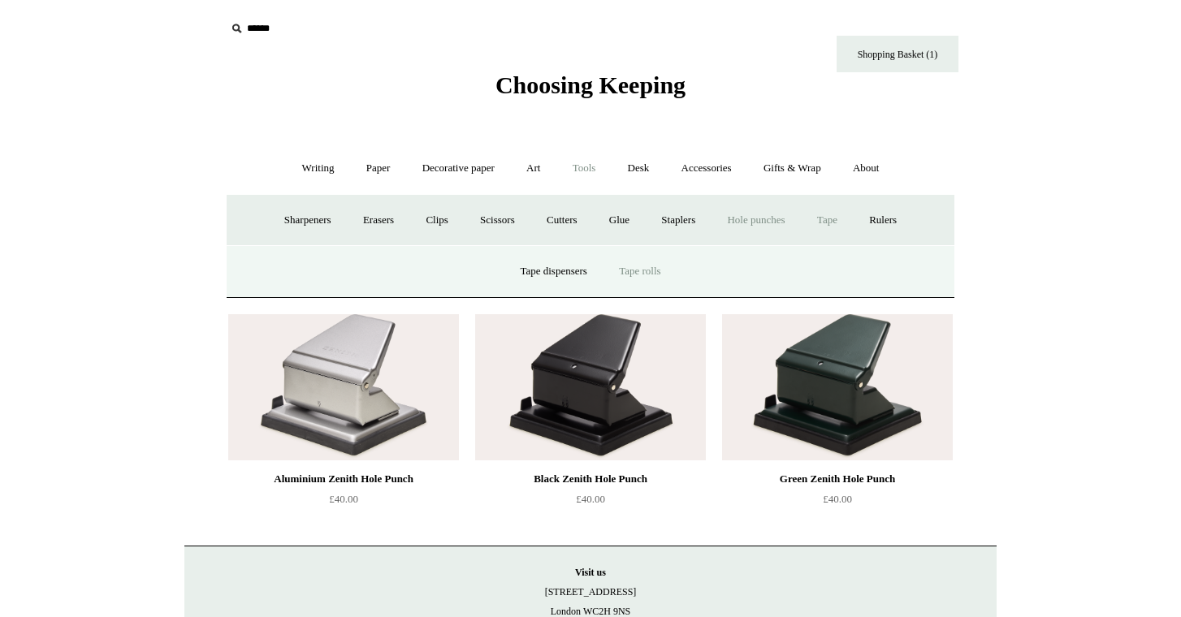
click at [657, 269] on link "Tape rolls" at bounding box center [639, 271] width 71 height 43
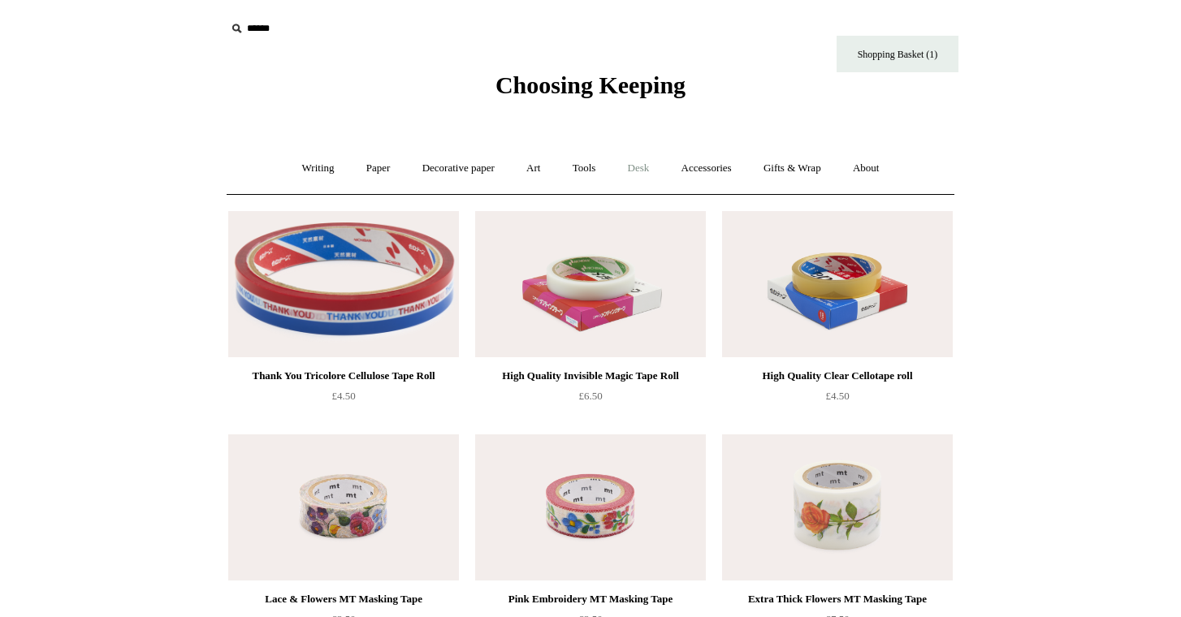
click at [638, 172] on link "Desk +" at bounding box center [638, 168] width 51 height 43
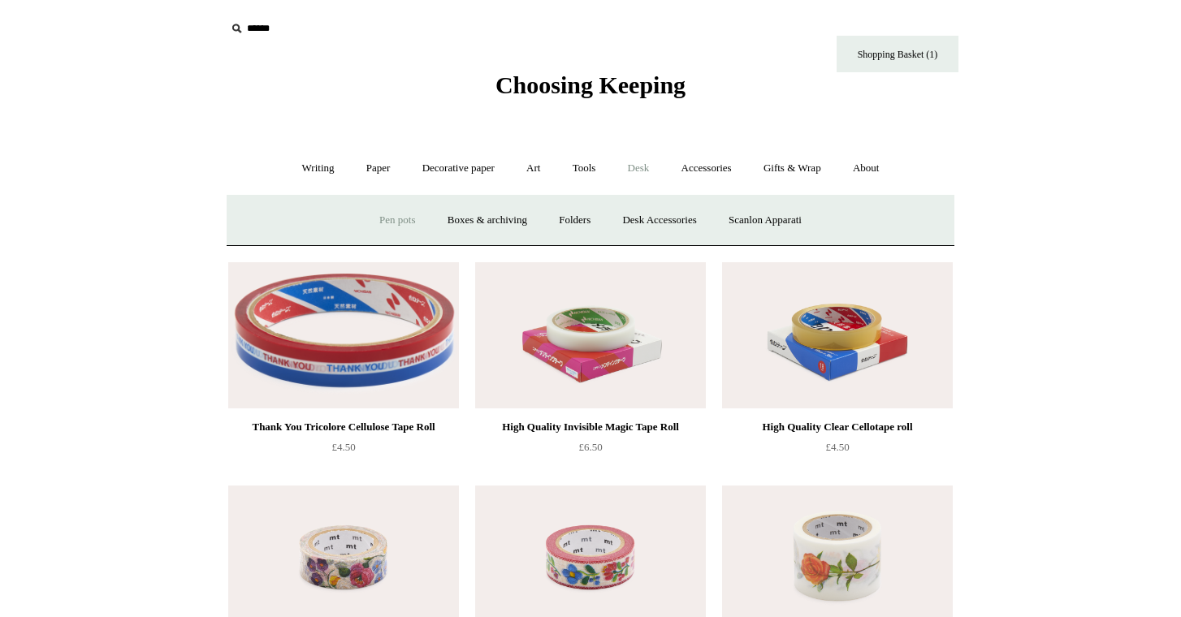
click at [399, 219] on link "Pen pots" at bounding box center [397, 220] width 65 height 43
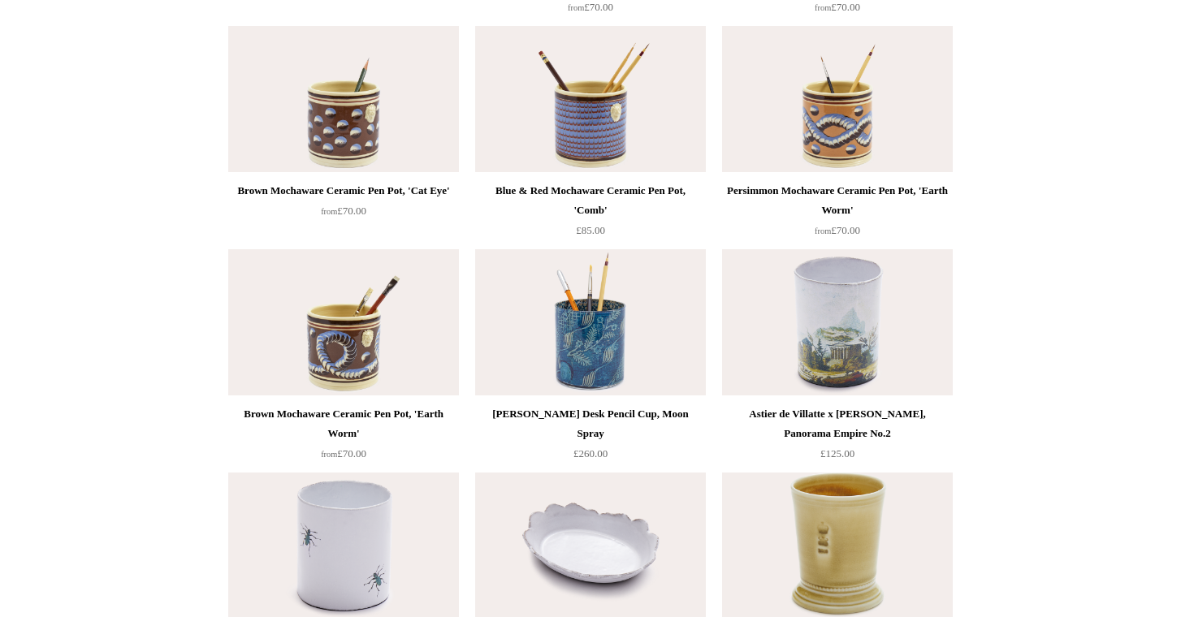
scroll to position [1294, 0]
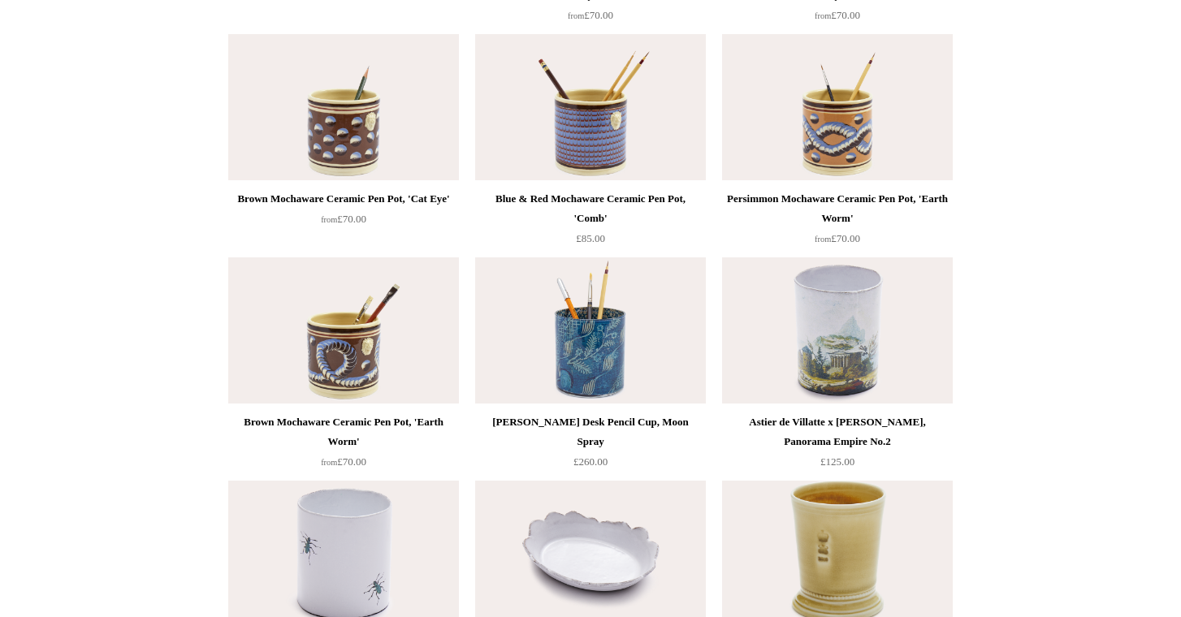
click at [571, 119] on img at bounding box center [590, 107] width 231 height 146
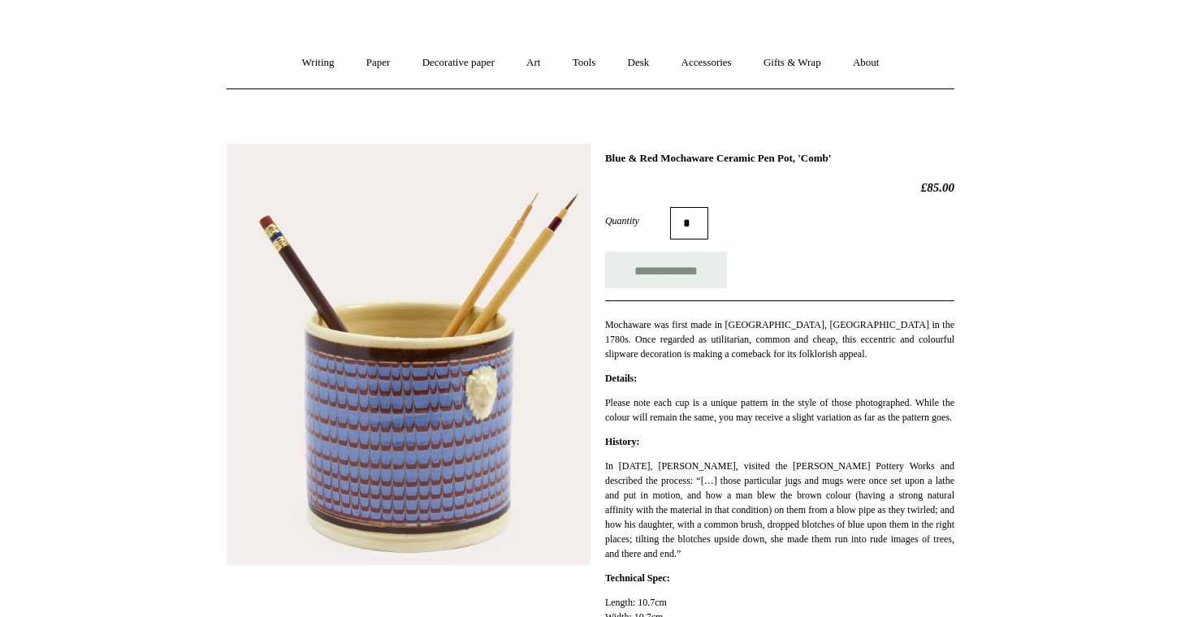
scroll to position [106, 0]
click at [732, 58] on link "Accessories +" at bounding box center [707, 62] width 80 height 43
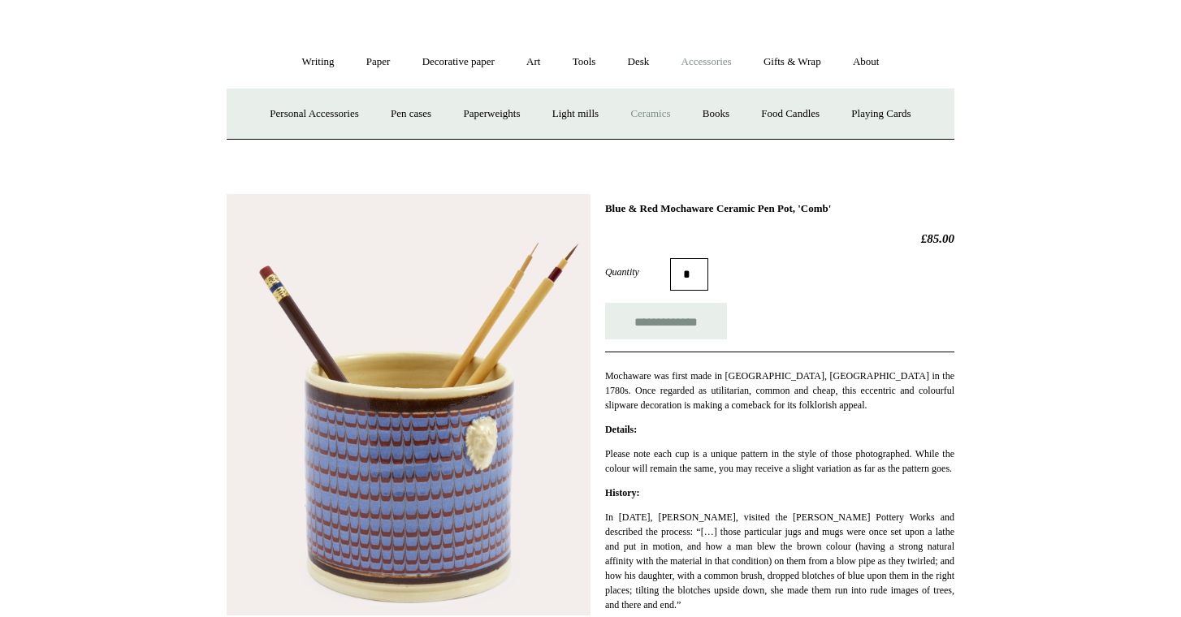
click at [651, 110] on link "Ceramics +" at bounding box center [650, 114] width 69 height 43
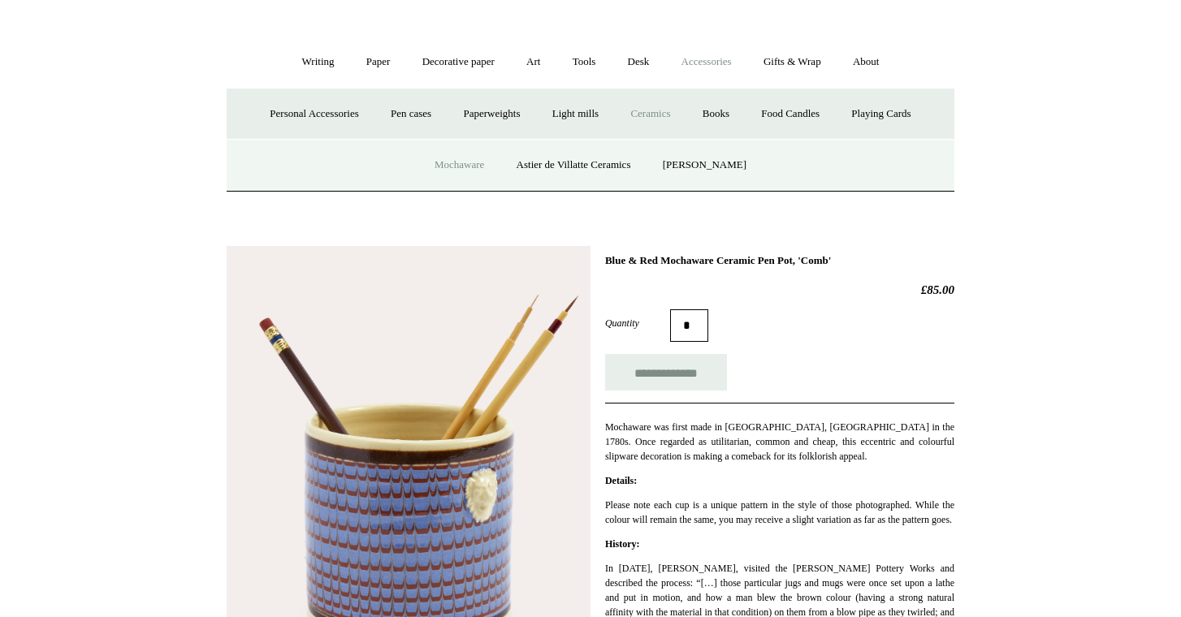
click at [443, 170] on link "Mochaware" at bounding box center [459, 165] width 79 height 43
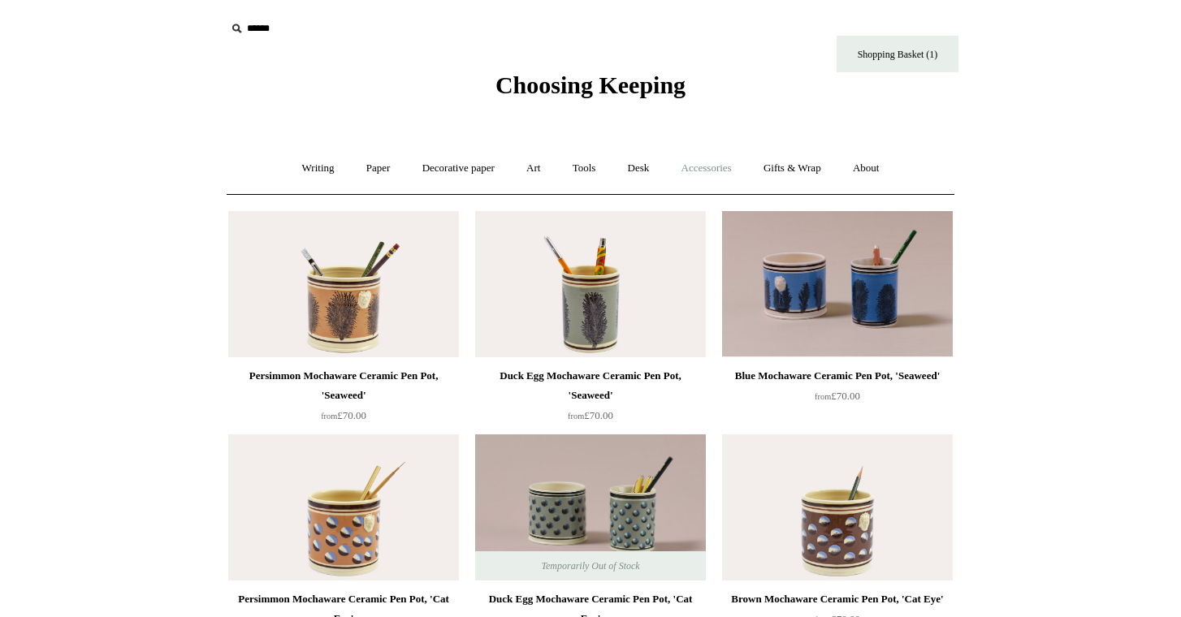
click at [705, 169] on link "Accessories +" at bounding box center [707, 168] width 80 height 43
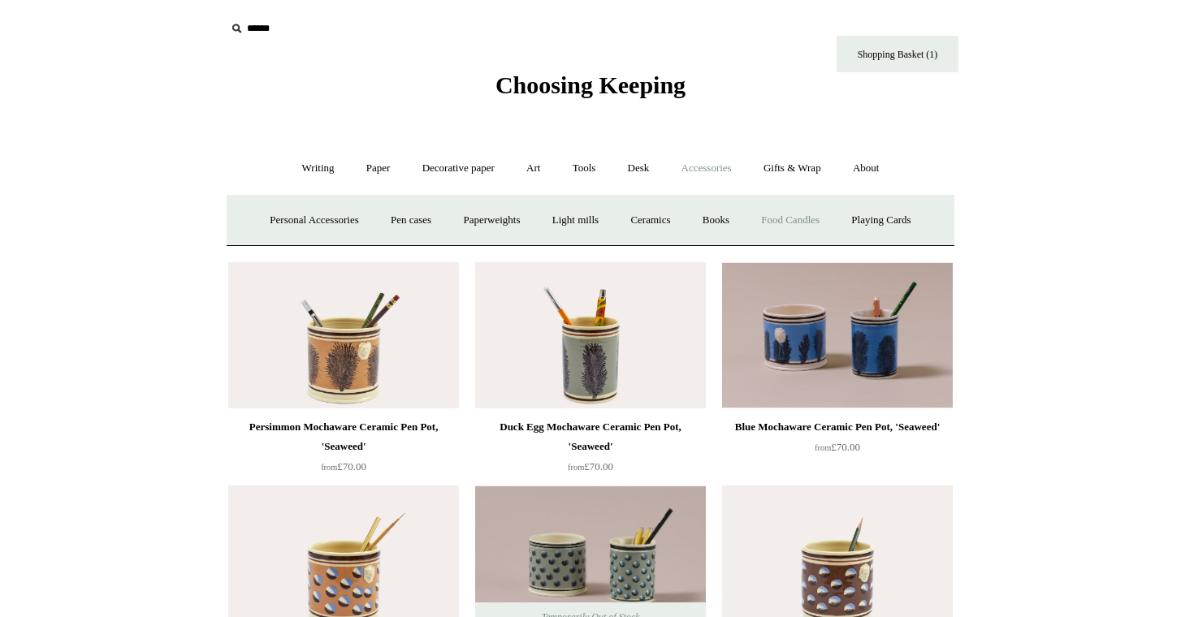
click at [799, 222] on link "Food Candles" at bounding box center [791, 220] width 88 height 43
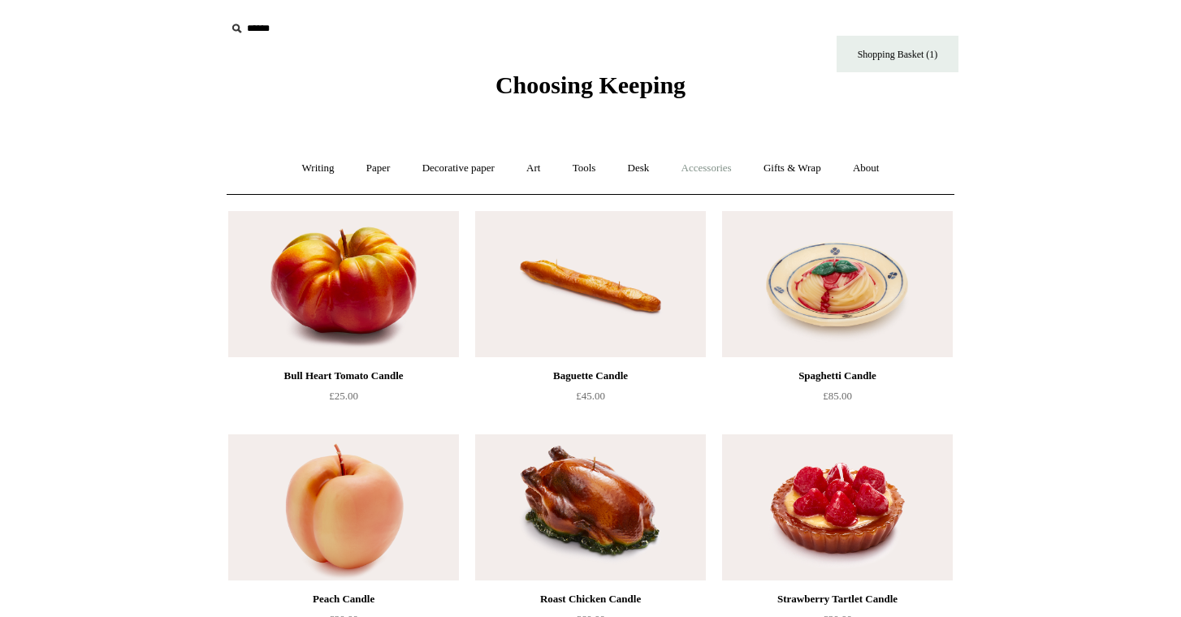
click at [719, 178] on link "Accessories +" at bounding box center [707, 168] width 80 height 43
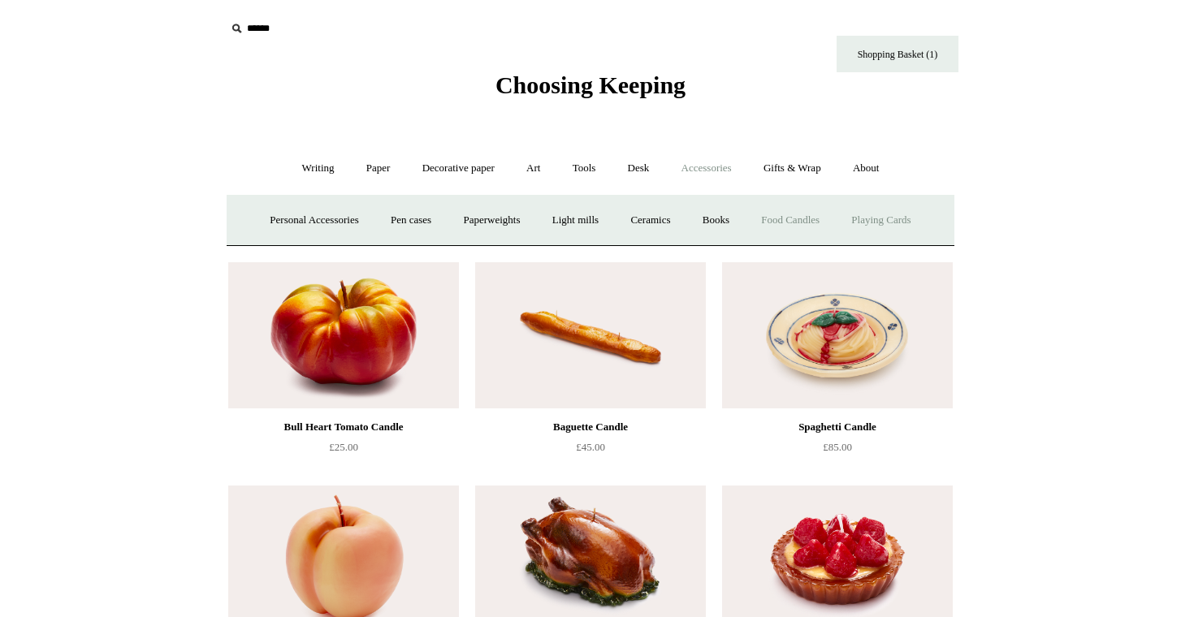
click at [885, 218] on link "Playing Cards" at bounding box center [881, 220] width 89 height 43
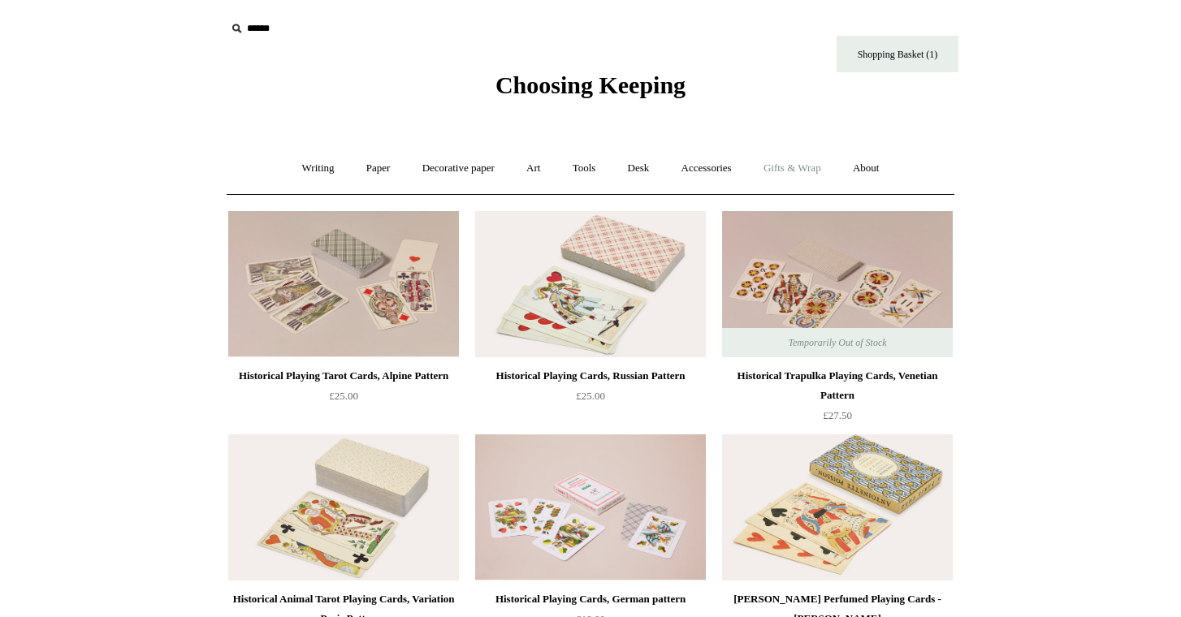
click at [793, 169] on link "Gifts & Wrap +" at bounding box center [792, 168] width 87 height 43
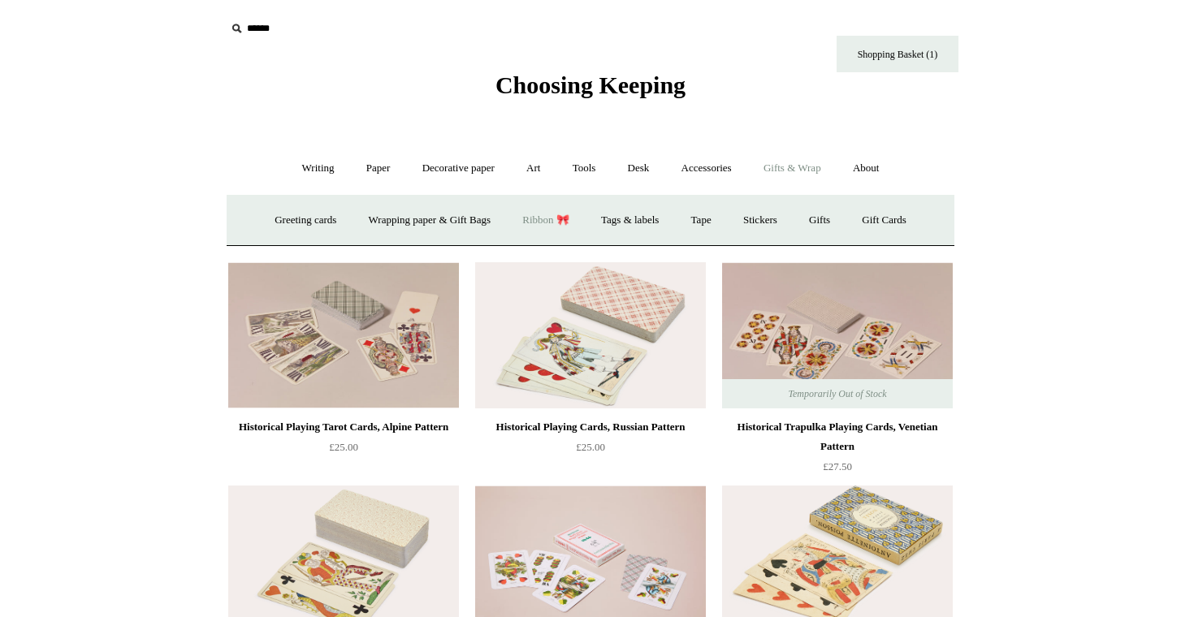
click at [534, 217] on link "Ribbon 🎀" at bounding box center [546, 220] width 76 height 43
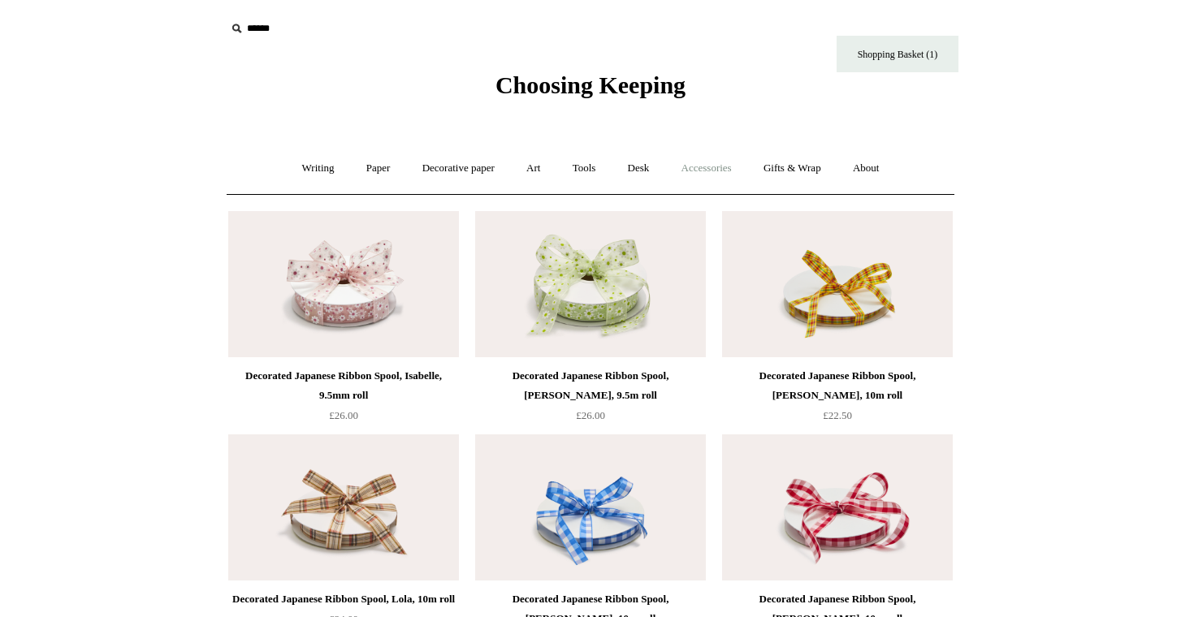
click at [729, 171] on link "Accessories +" at bounding box center [707, 168] width 80 height 43
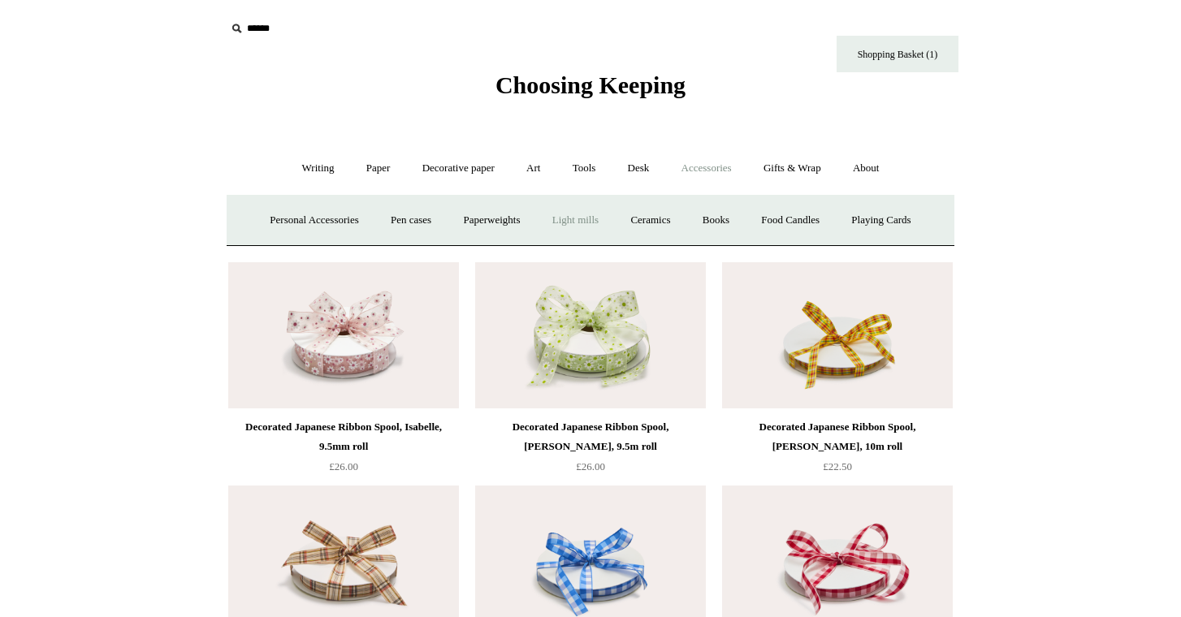
click at [568, 219] on link "Light mills" at bounding box center [576, 220] width 76 height 43
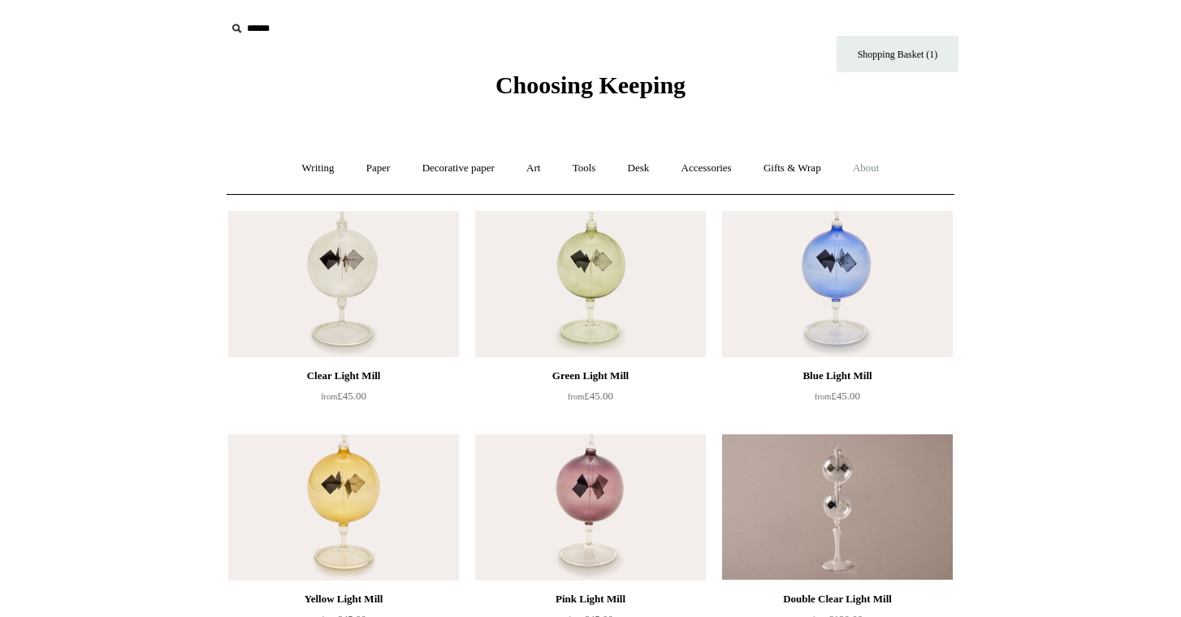
click at [877, 165] on link "About +" at bounding box center [866, 168] width 56 height 43
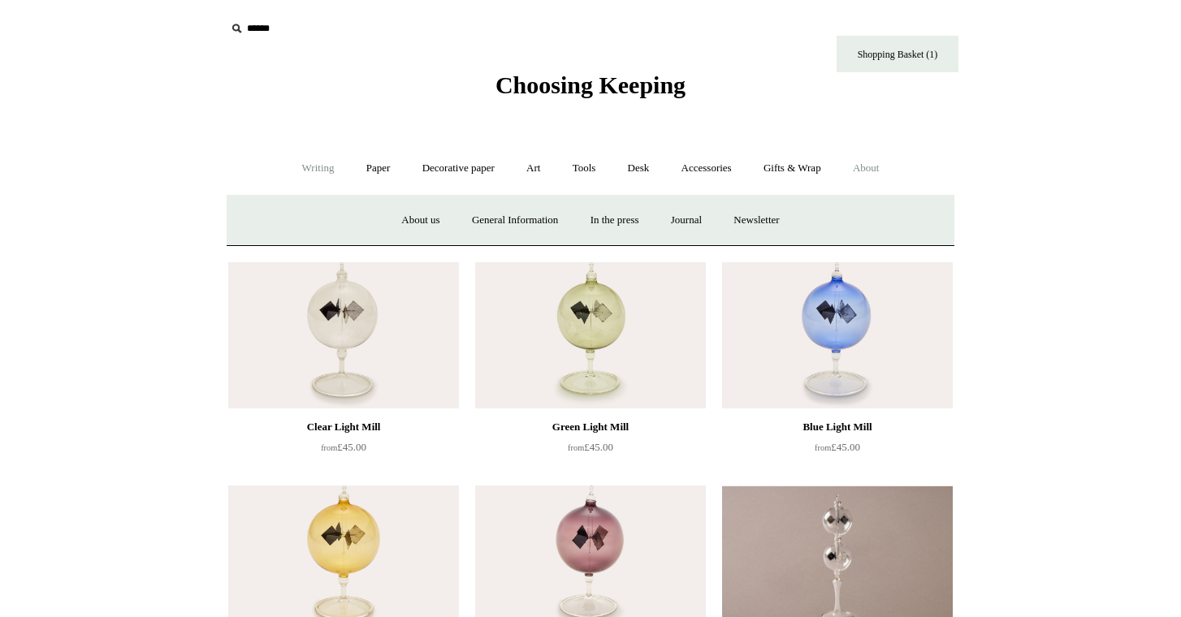
click at [303, 167] on link "Writing +" at bounding box center [319, 168] width 62 height 43
click at [364, 168] on link "Paper +" at bounding box center [379, 168] width 54 height 43
click at [658, 220] on link "Greeting cards +" at bounding box center [656, 220] width 91 height 43
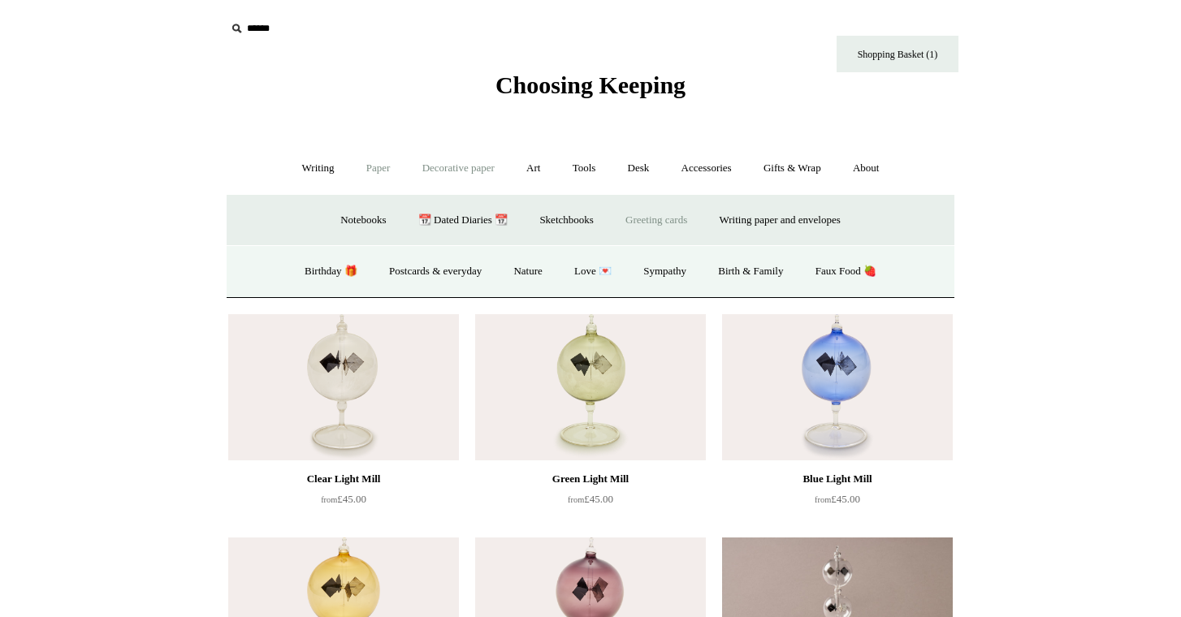
click at [449, 170] on link "Decorative paper +" at bounding box center [459, 168] width 102 height 43
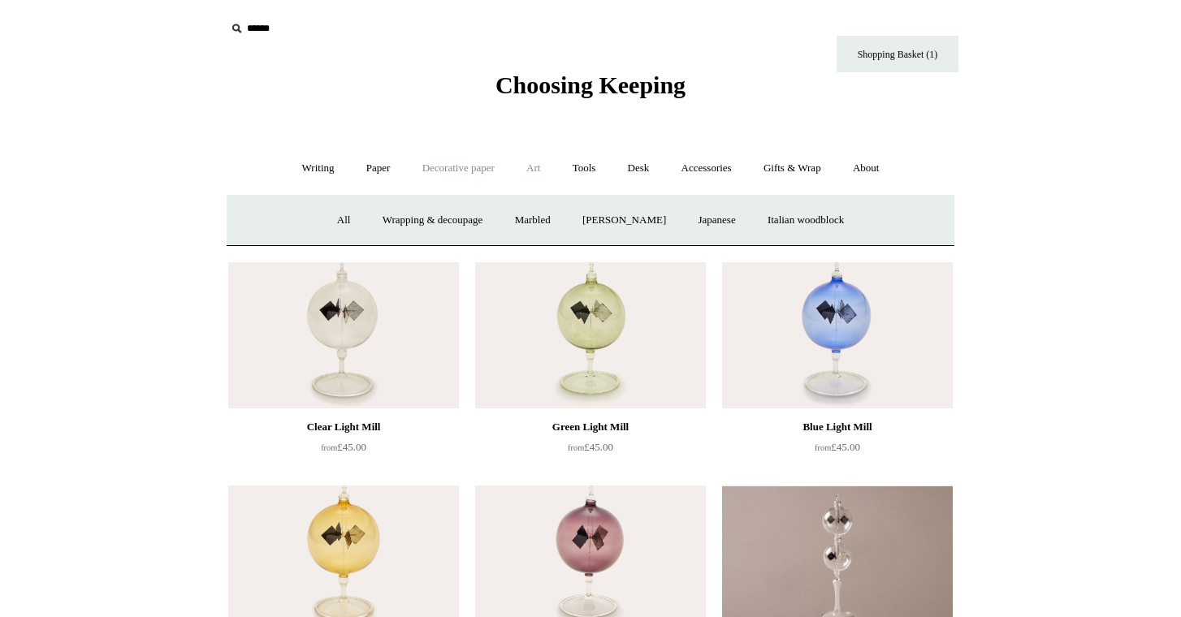
click at [543, 165] on link "Art +" at bounding box center [533, 168] width 43 height 43
click at [883, 242] on link "Art sets" at bounding box center [914, 220] width 62 height 43
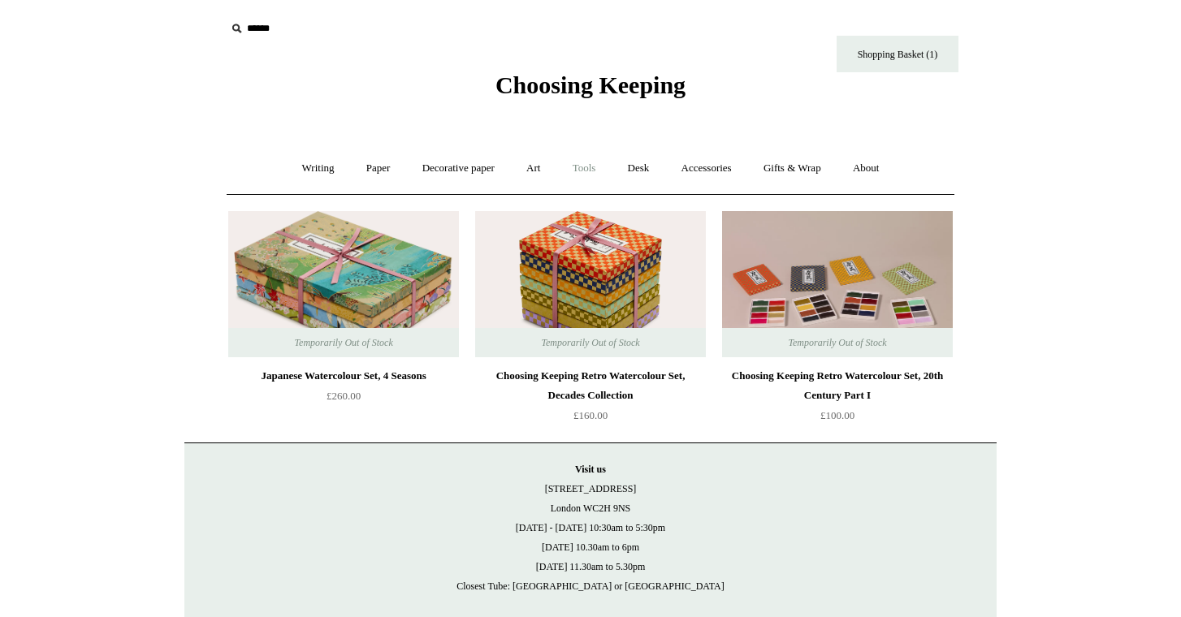
click at [592, 167] on link "Tools +" at bounding box center [584, 168] width 53 height 43
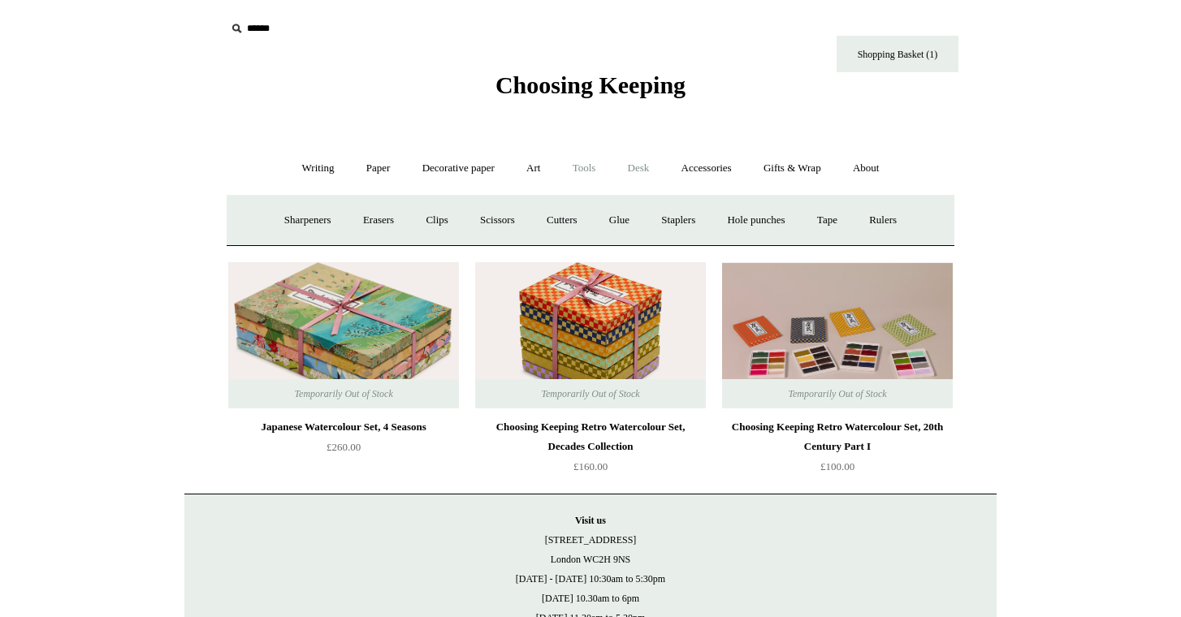
click at [645, 169] on link "Desk +" at bounding box center [638, 168] width 51 height 43
click at [709, 166] on link "Accessories +" at bounding box center [707, 168] width 80 height 43
click at [791, 174] on link "Gifts & Wrap +" at bounding box center [792, 168] width 87 height 43
click at [642, 218] on link "Tags & labels" at bounding box center [629, 220] width 87 height 43
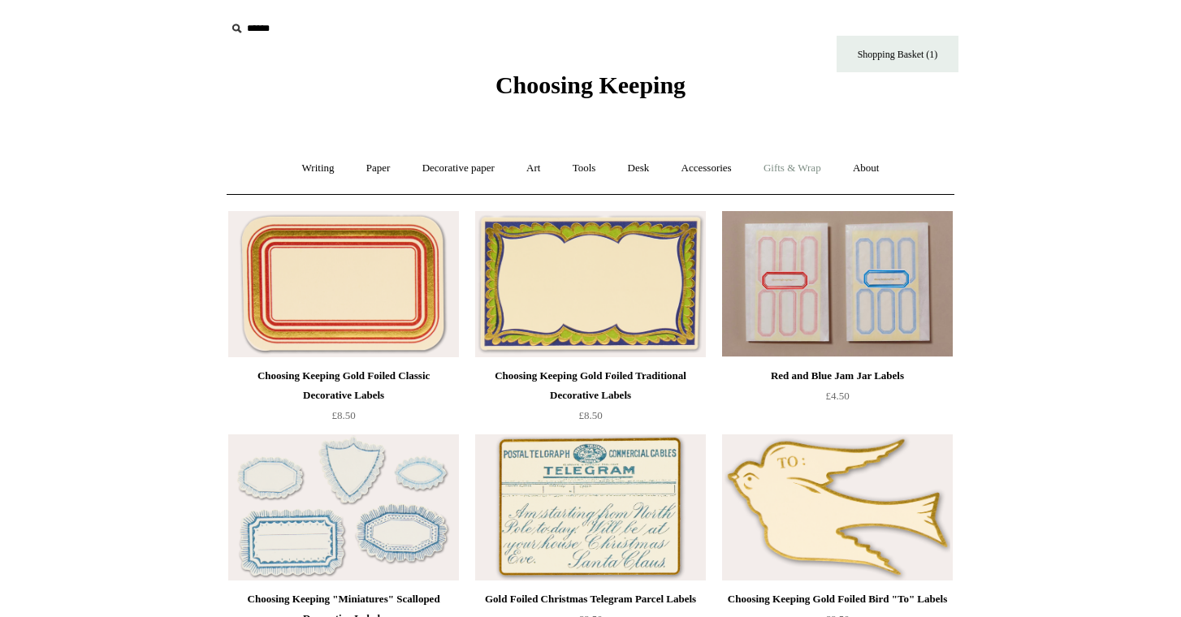
click at [811, 168] on link "Gifts & Wrap +" at bounding box center [792, 168] width 87 height 43
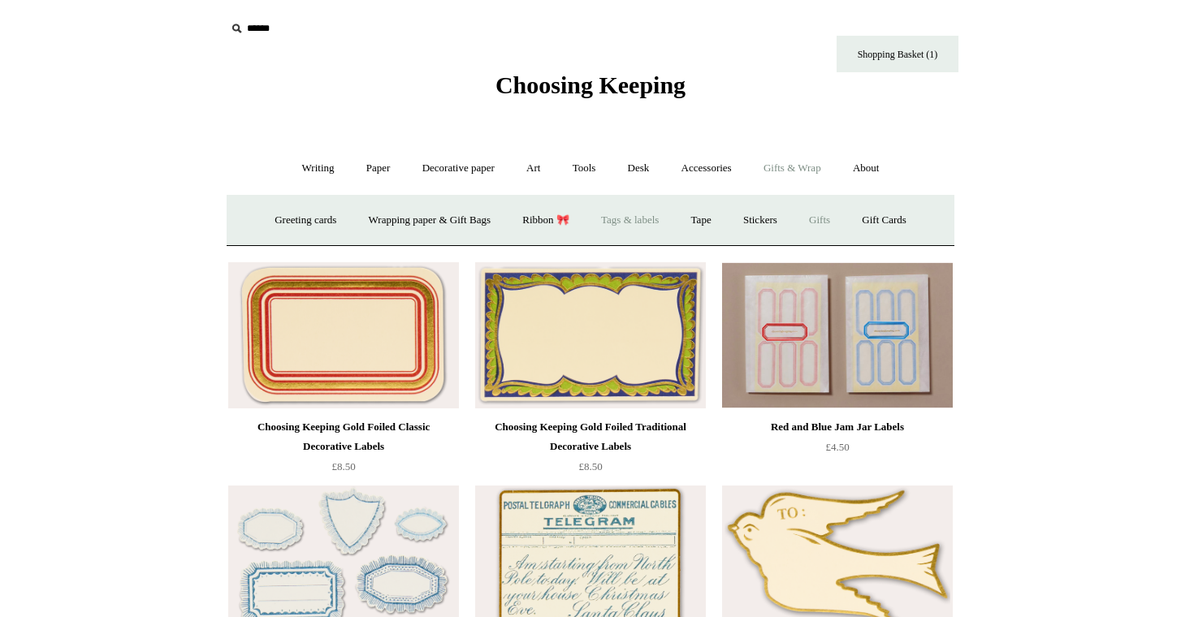
click at [838, 220] on link "Gifts +" at bounding box center [819, 220] width 50 height 43
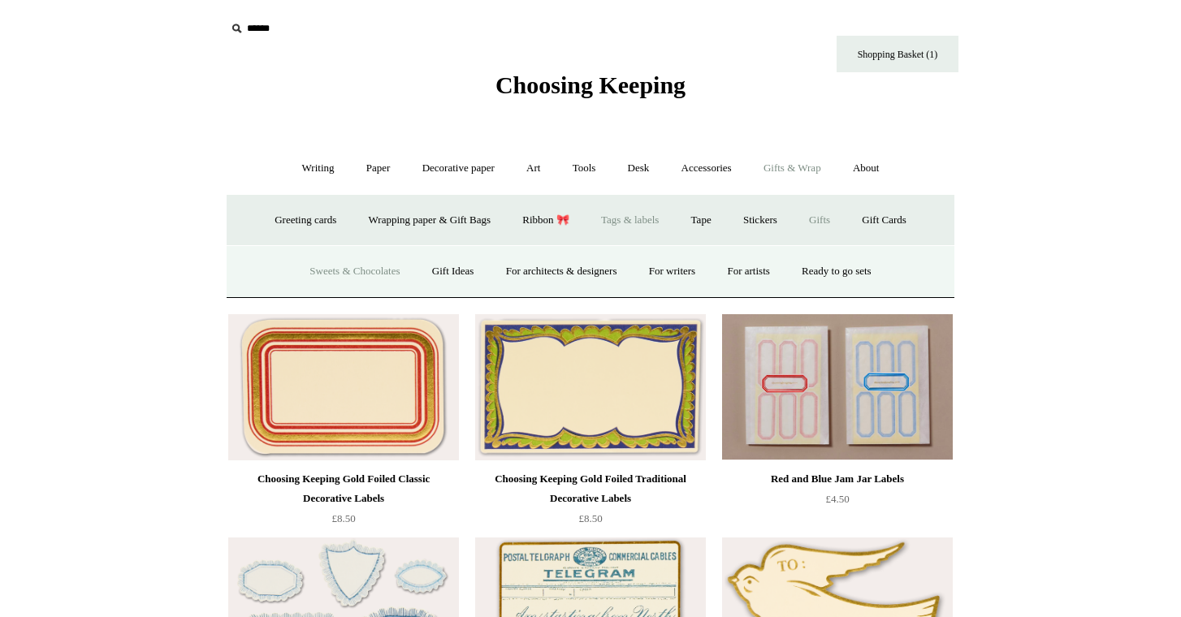
click at [350, 270] on link "Sweets & Chocolates" at bounding box center [354, 271] width 119 height 43
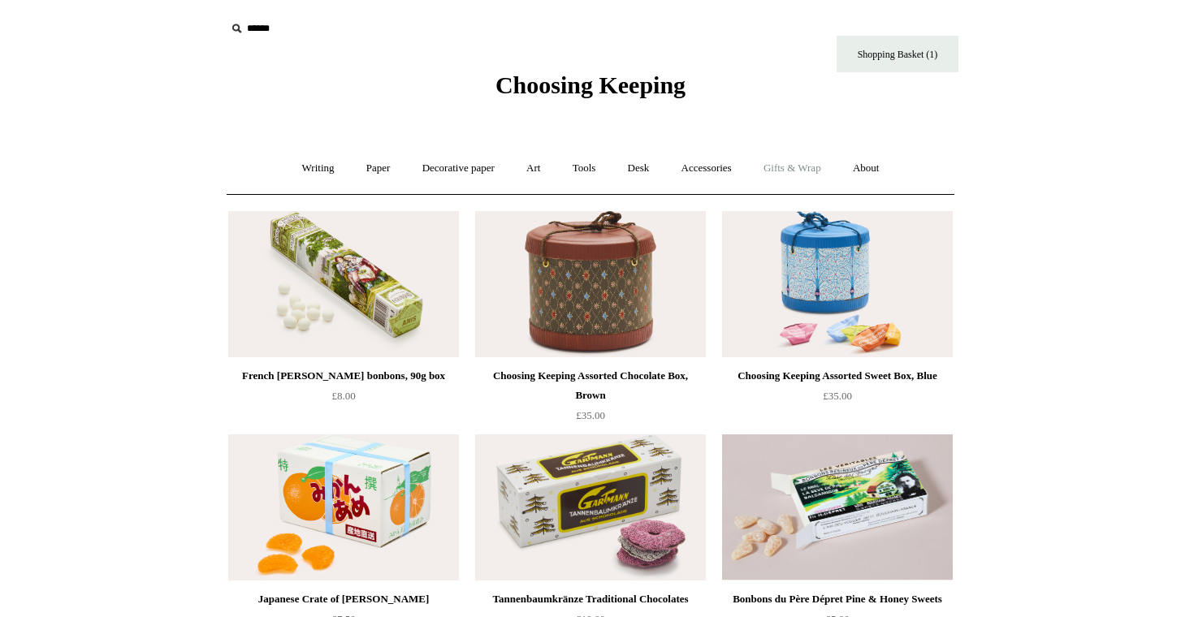
click at [800, 176] on link "Gifts & Wrap +" at bounding box center [792, 168] width 87 height 43
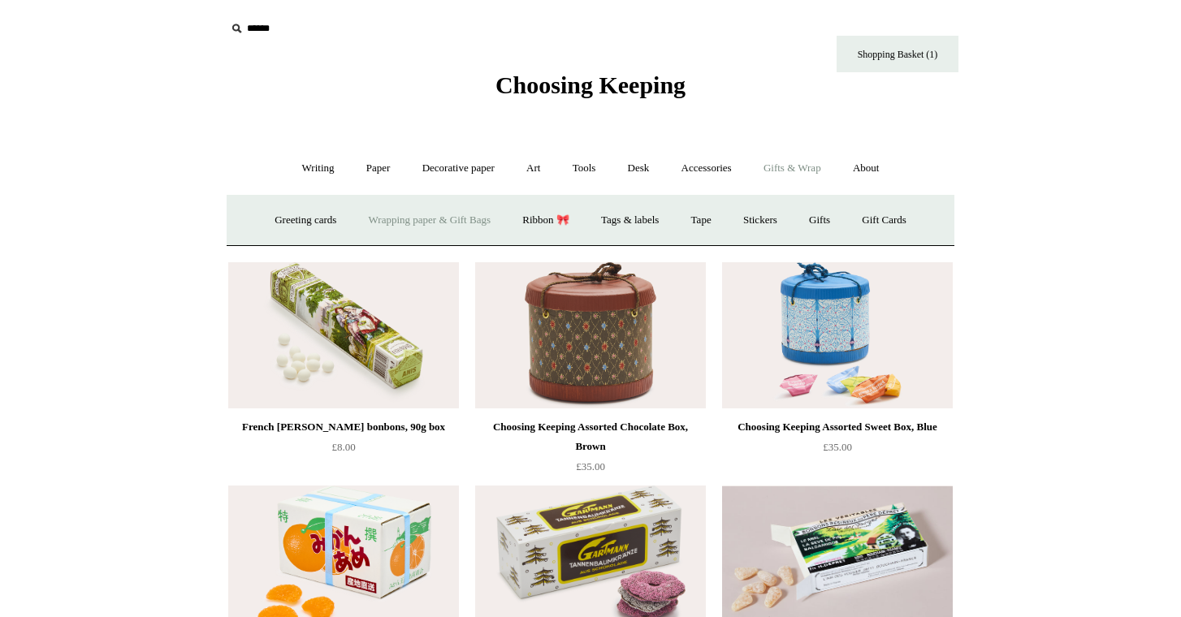
click at [440, 217] on link "Wrapping paper & Gift Bags" at bounding box center [429, 220] width 151 height 43
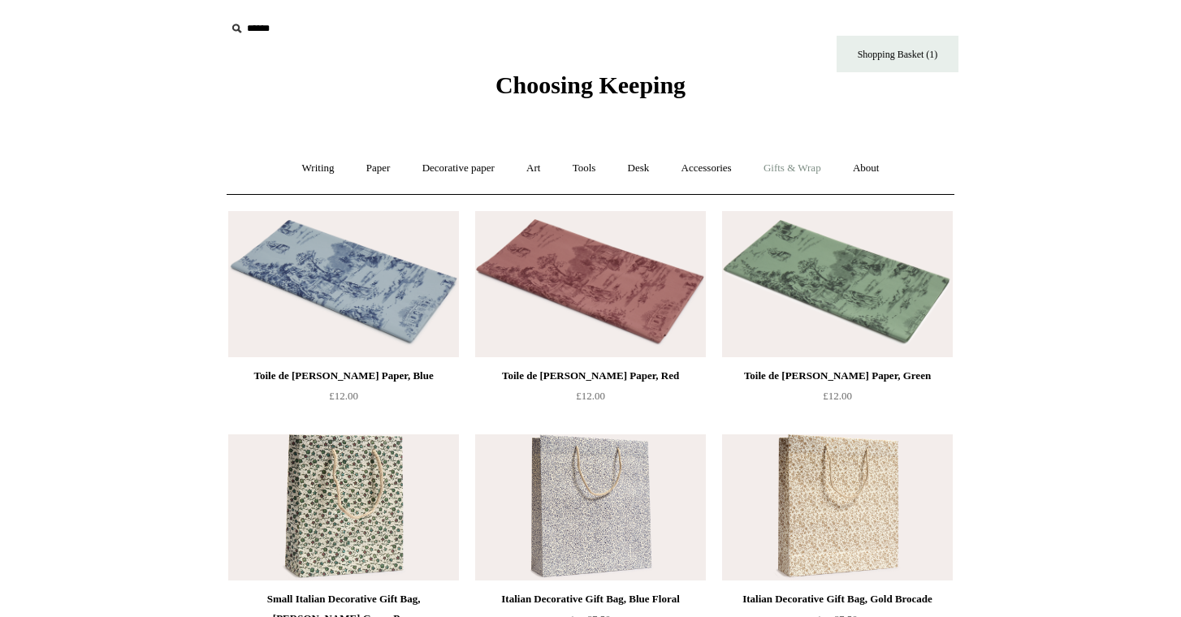
click at [796, 169] on link "Gifts & Wrap +" at bounding box center [792, 168] width 87 height 43
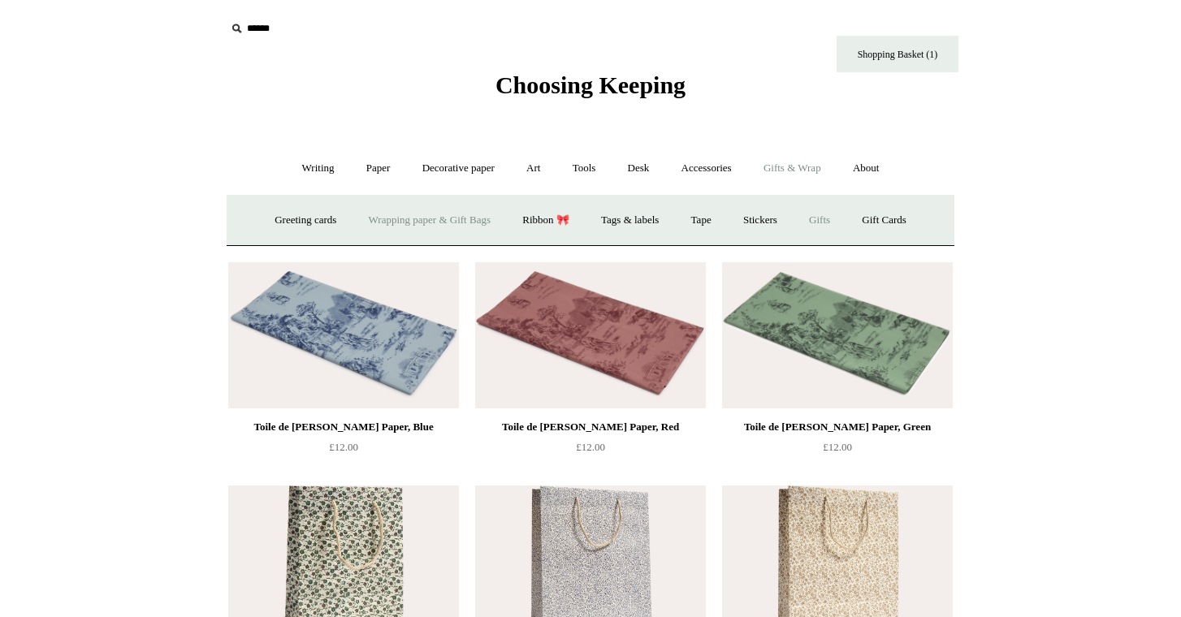
click at [832, 216] on link "Gifts +" at bounding box center [819, 220] width 50 height 43
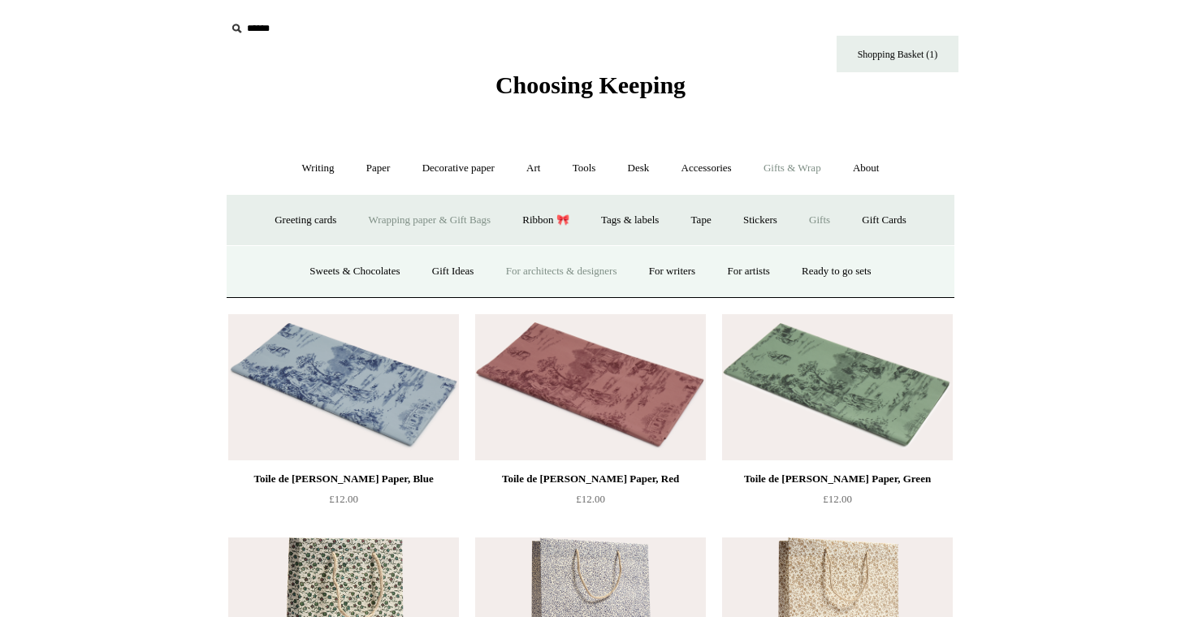
click at [565, 275] on link "For architects & designers" at bounding box center [561, 271] width 141 height 43
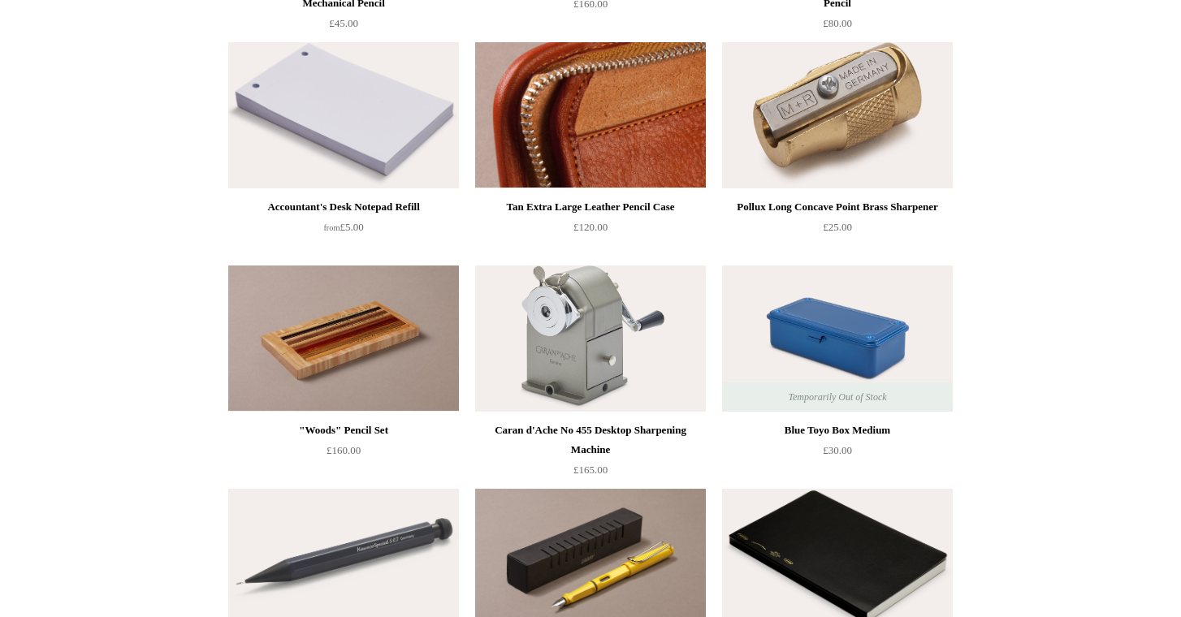
scroll to position [392, 0]
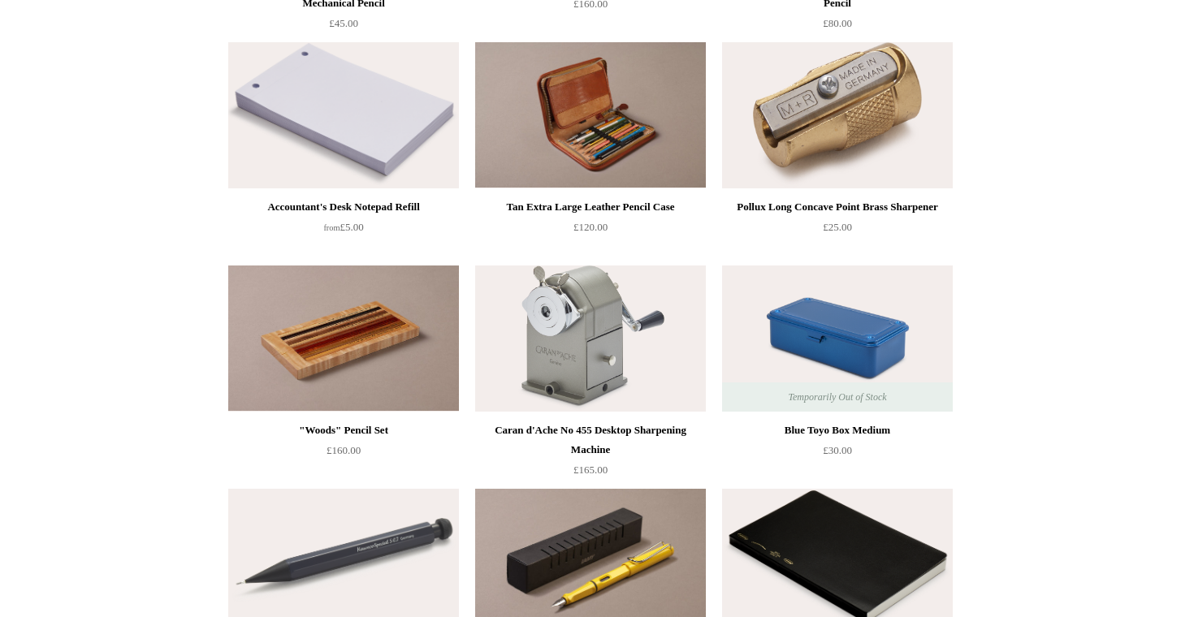
click at [807, 303] on img at bounding box center [837, 339] width 231 height 146
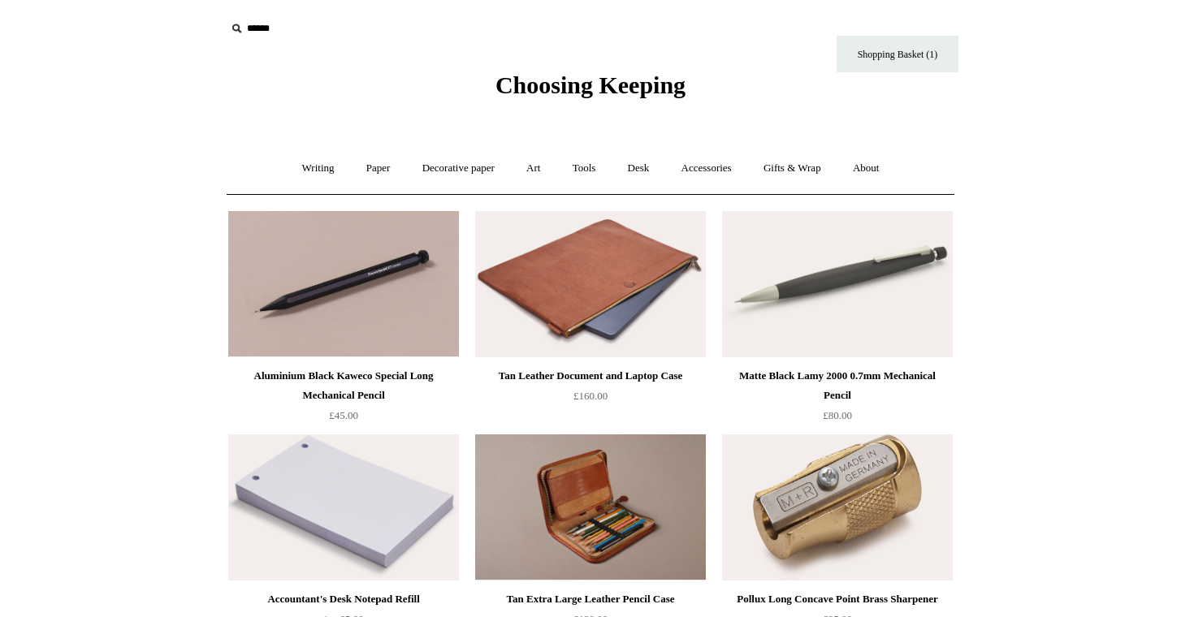
scroll to position [0, 0]
click at [796, 167] on link "Gifts & Wrap +" at bounding box center [792, 168] width 87 height 43
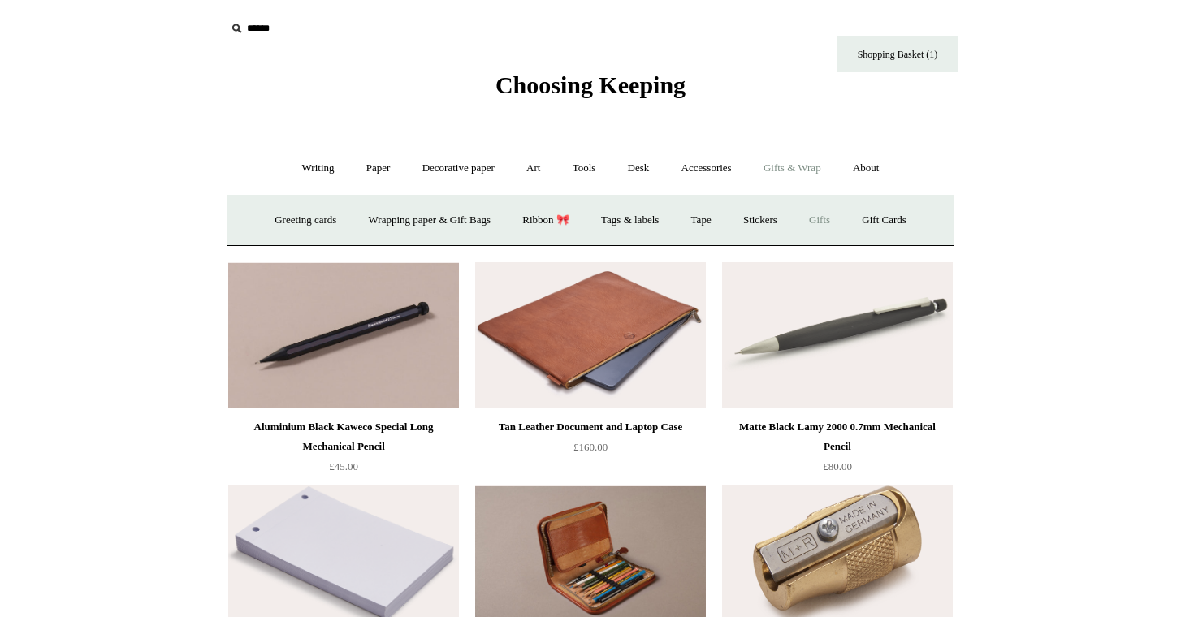
click at [839, 222] on link "Gifts +" at bounding box center [819, 220] width 50 height 43
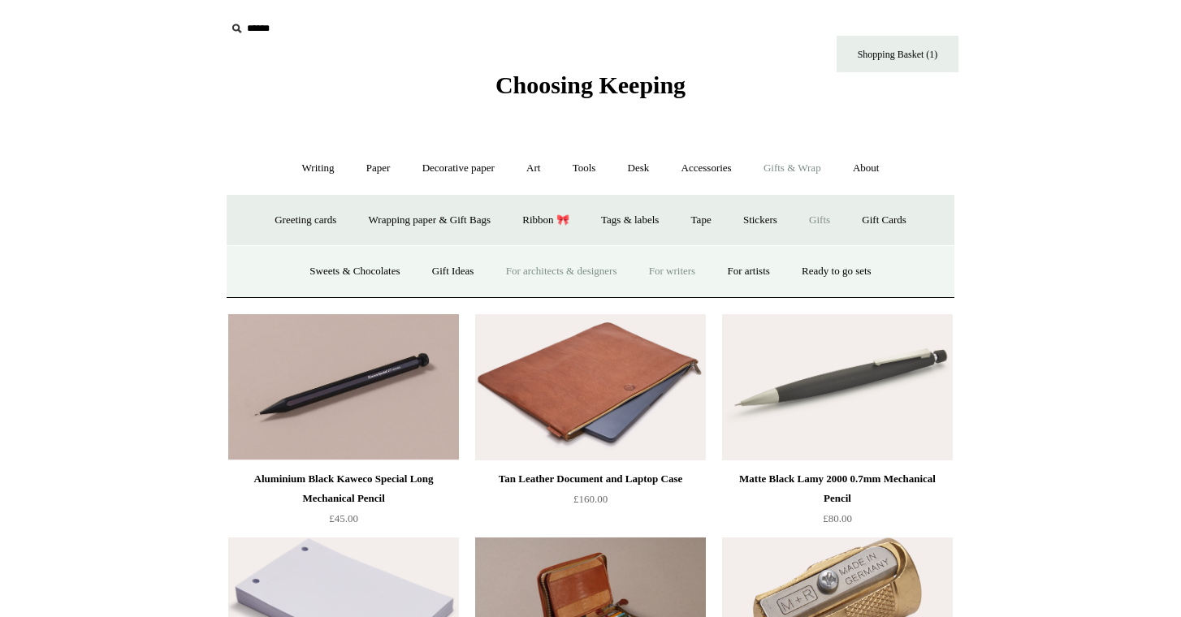
click at [673, 268] on link "For writers" at bounding box center [672, 271] width 76 height 43
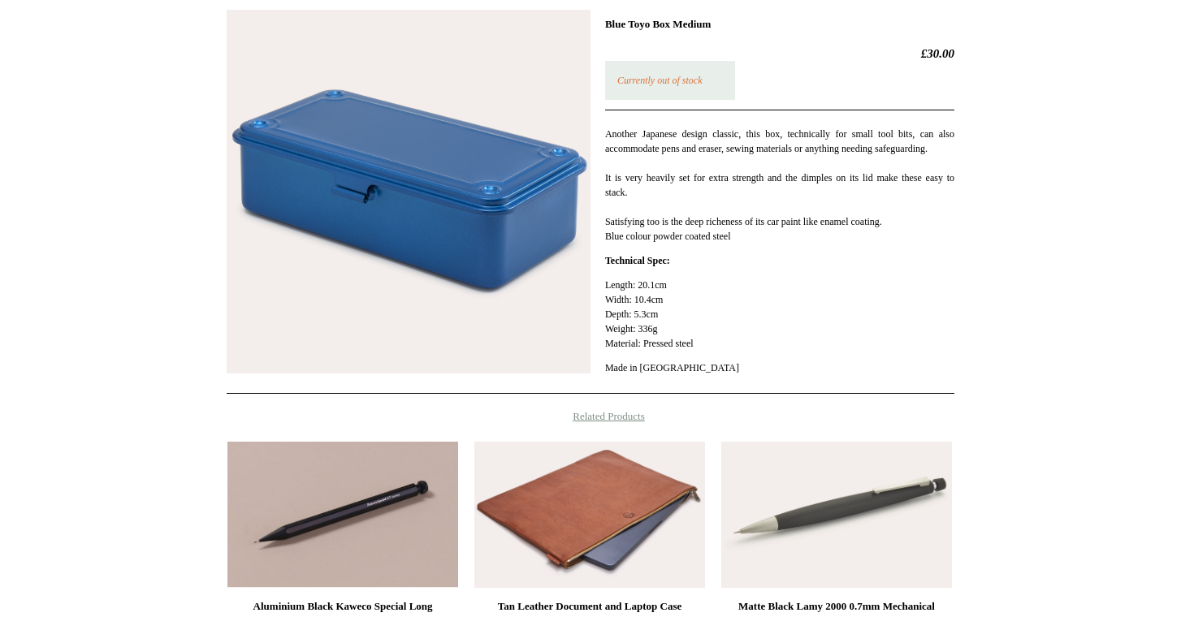
scroll to position [239, 0]
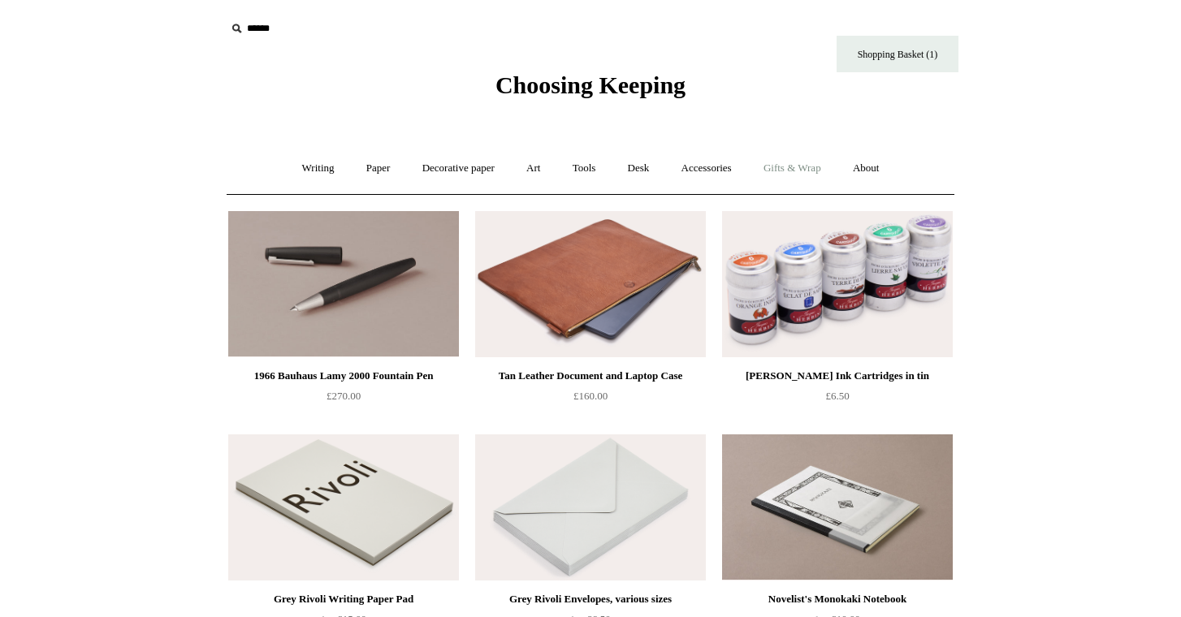
click at [790, 162] on link "Gifts & Wrap +" at bounding box center [792, 168] width 87 height 43
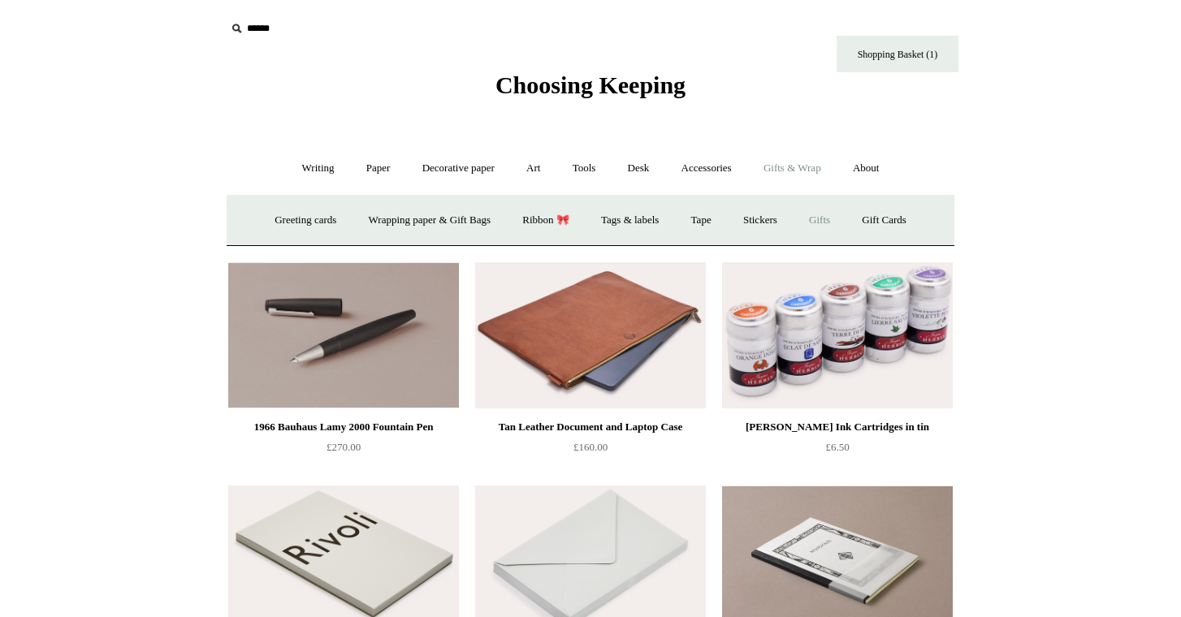
click at [837, 223] on link "Gifts +" at bounding box center [819, 220] width 50 height 43
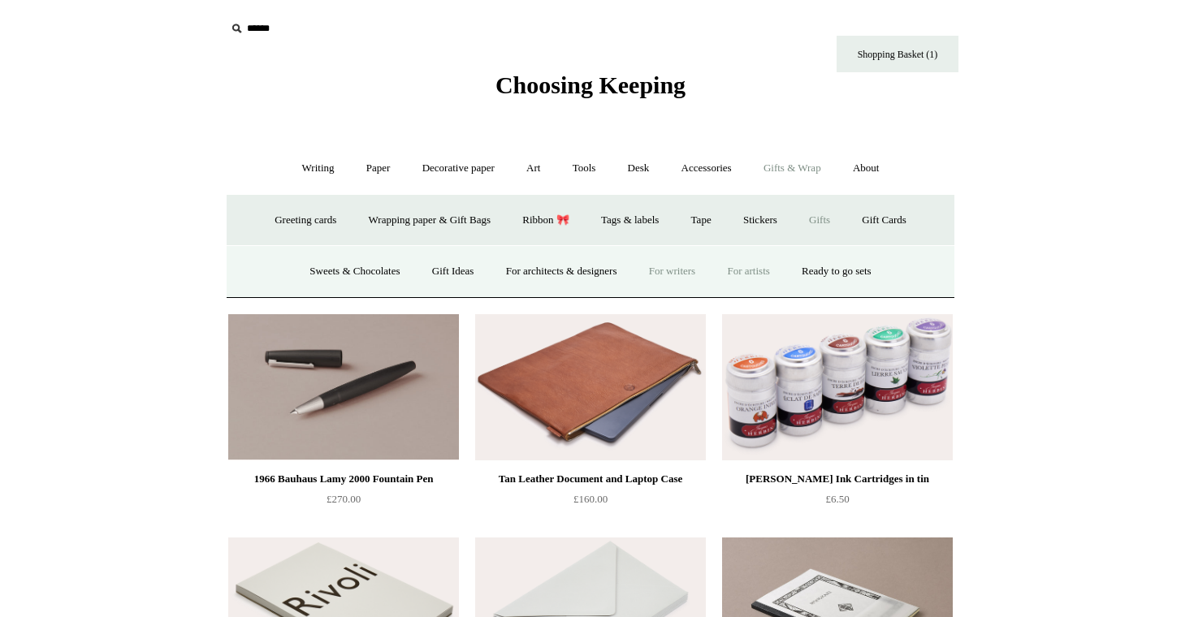
click at [768, 270] on link "For artists" at bounding box center [747, 271] width 71 height 43
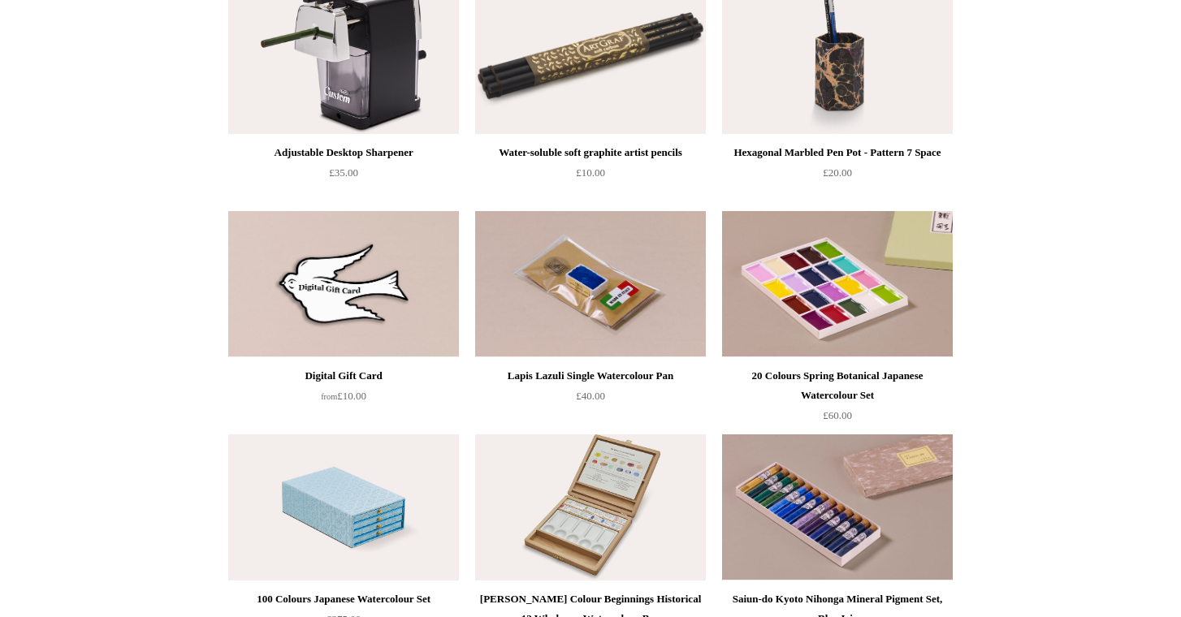
scroll to position [1122, 0]
